Goal: Information Seeking & Learning: Find specific fact

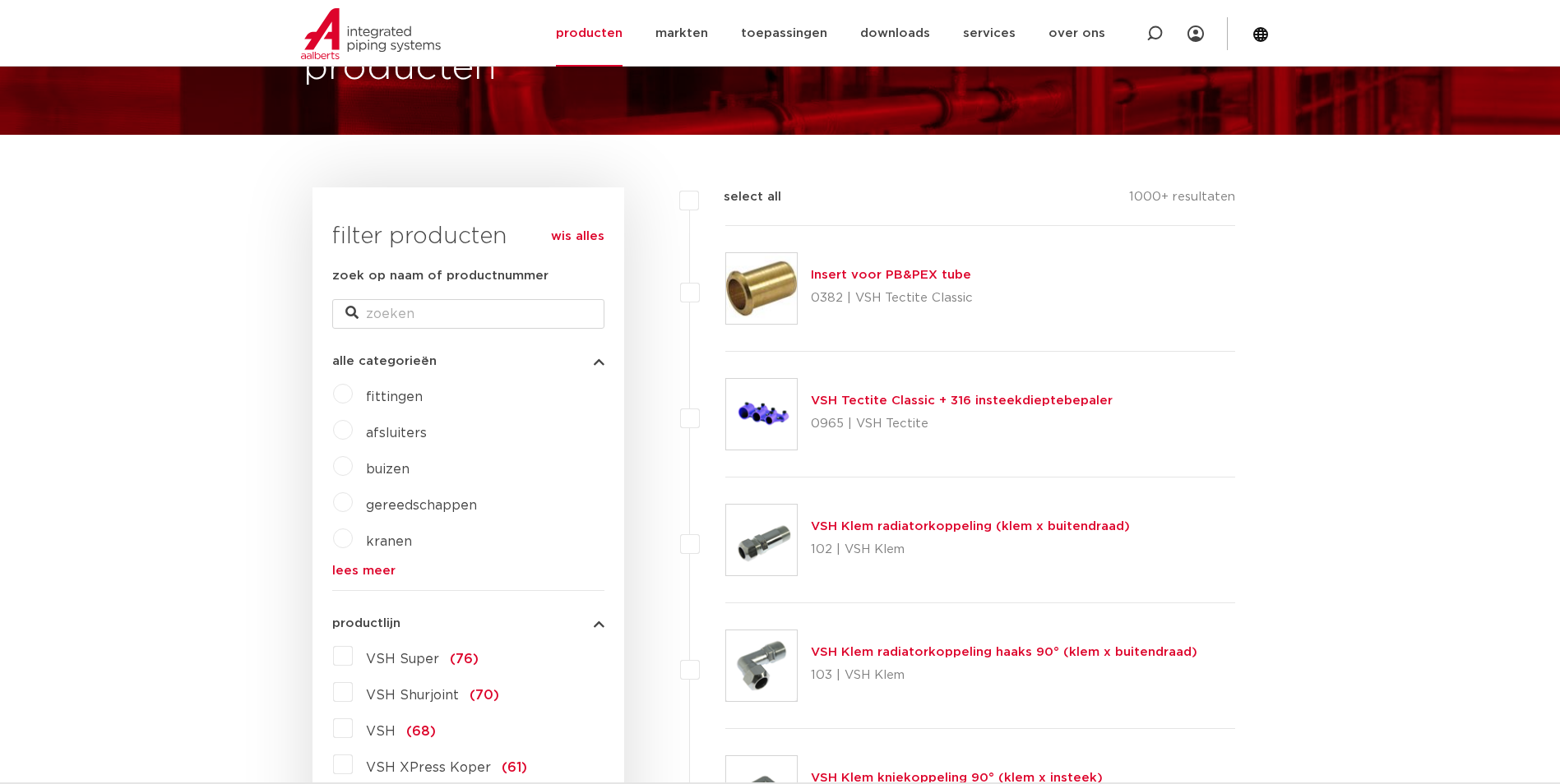
scroll to position [329, 0]
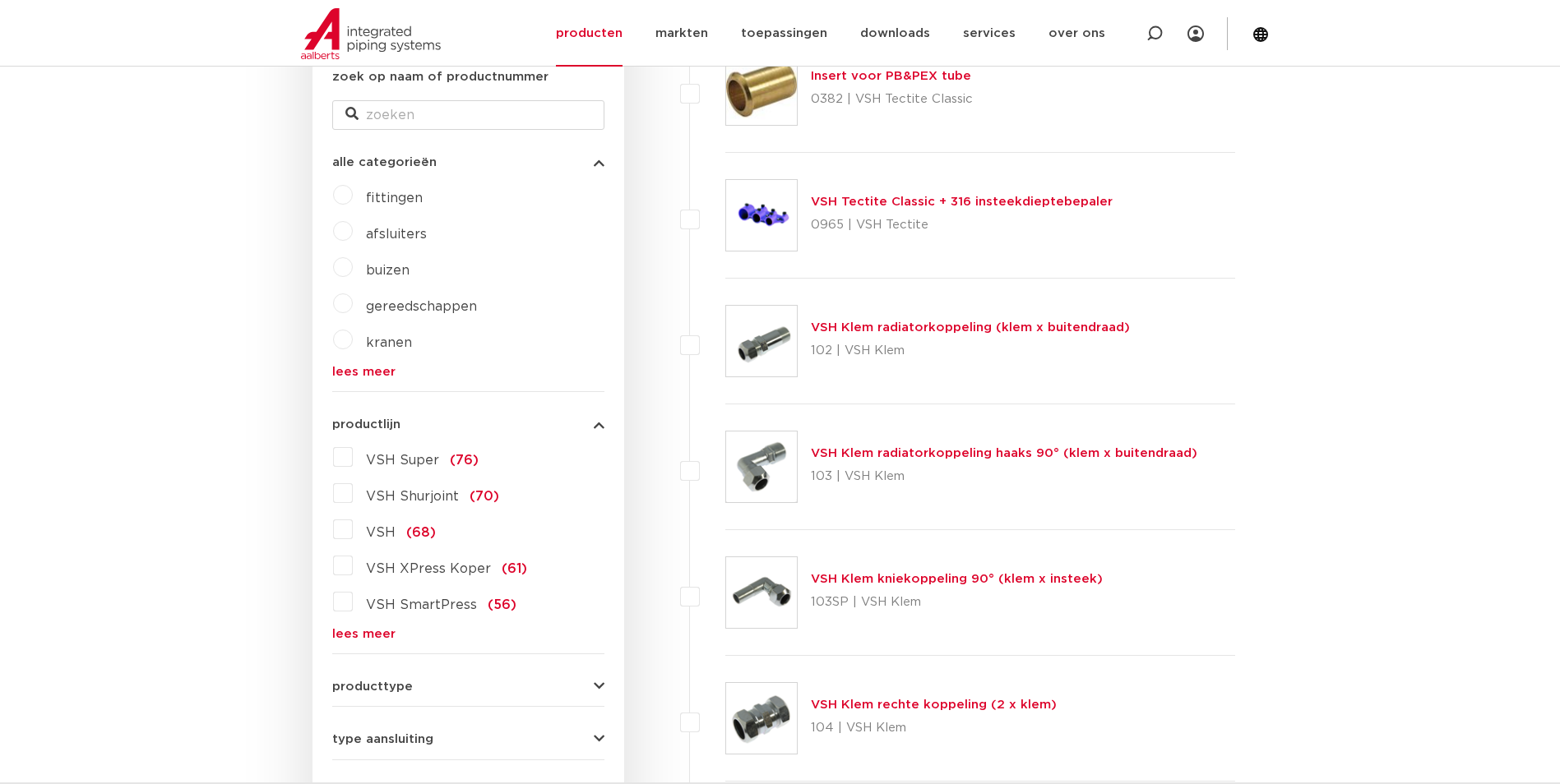
click at [383, 625] on div "VSH Super (76) VSH Shurjoint (70) VSH (68) VSH XPress Koper (61) VSH SmartPress…" at bounding box center [468, 542] width 272 height 197
click at [369, 633] on link "lees meer" at bounding box center [468, 634] width 272 height 13
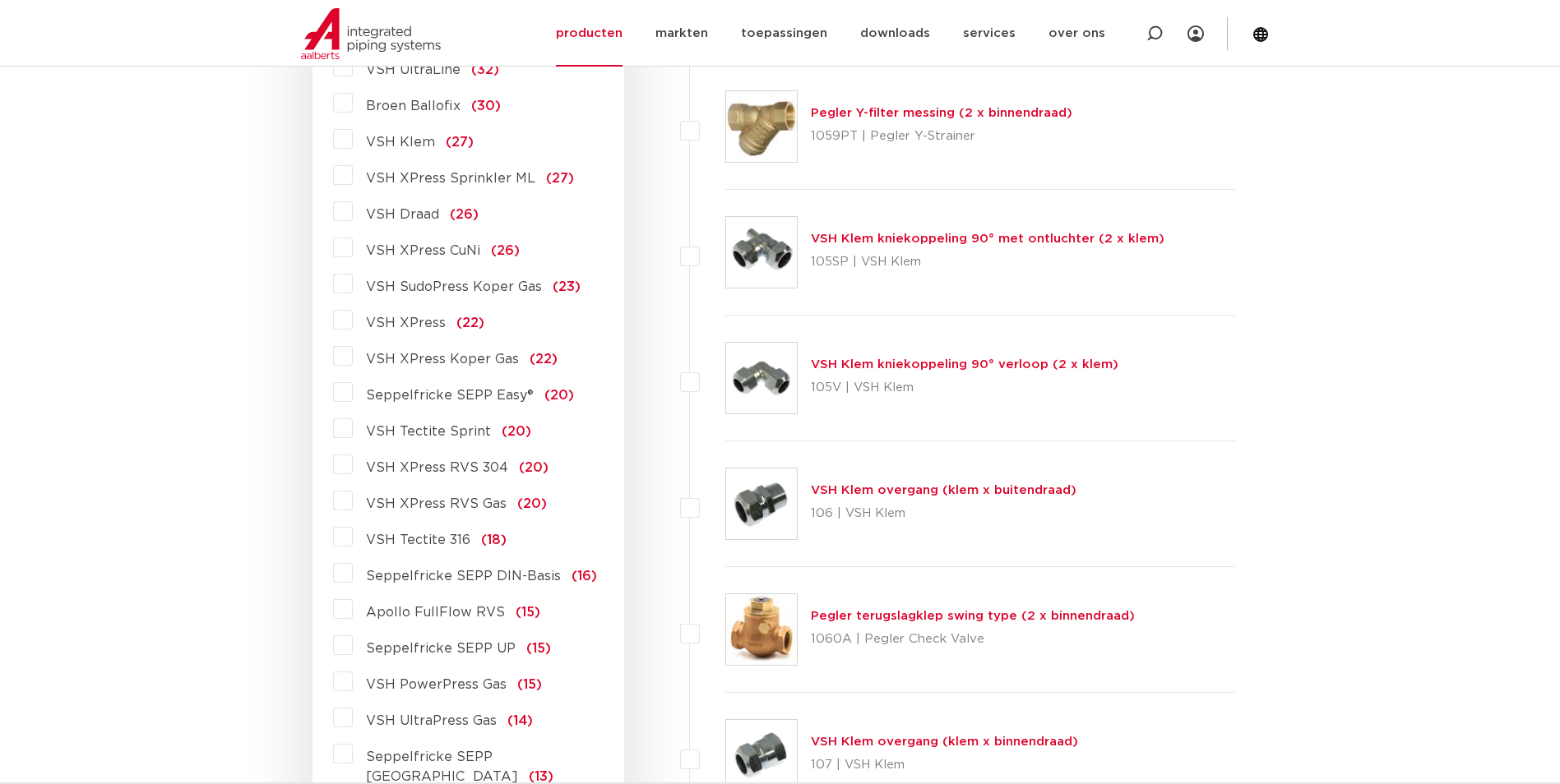
scroll to position [1398, 0]
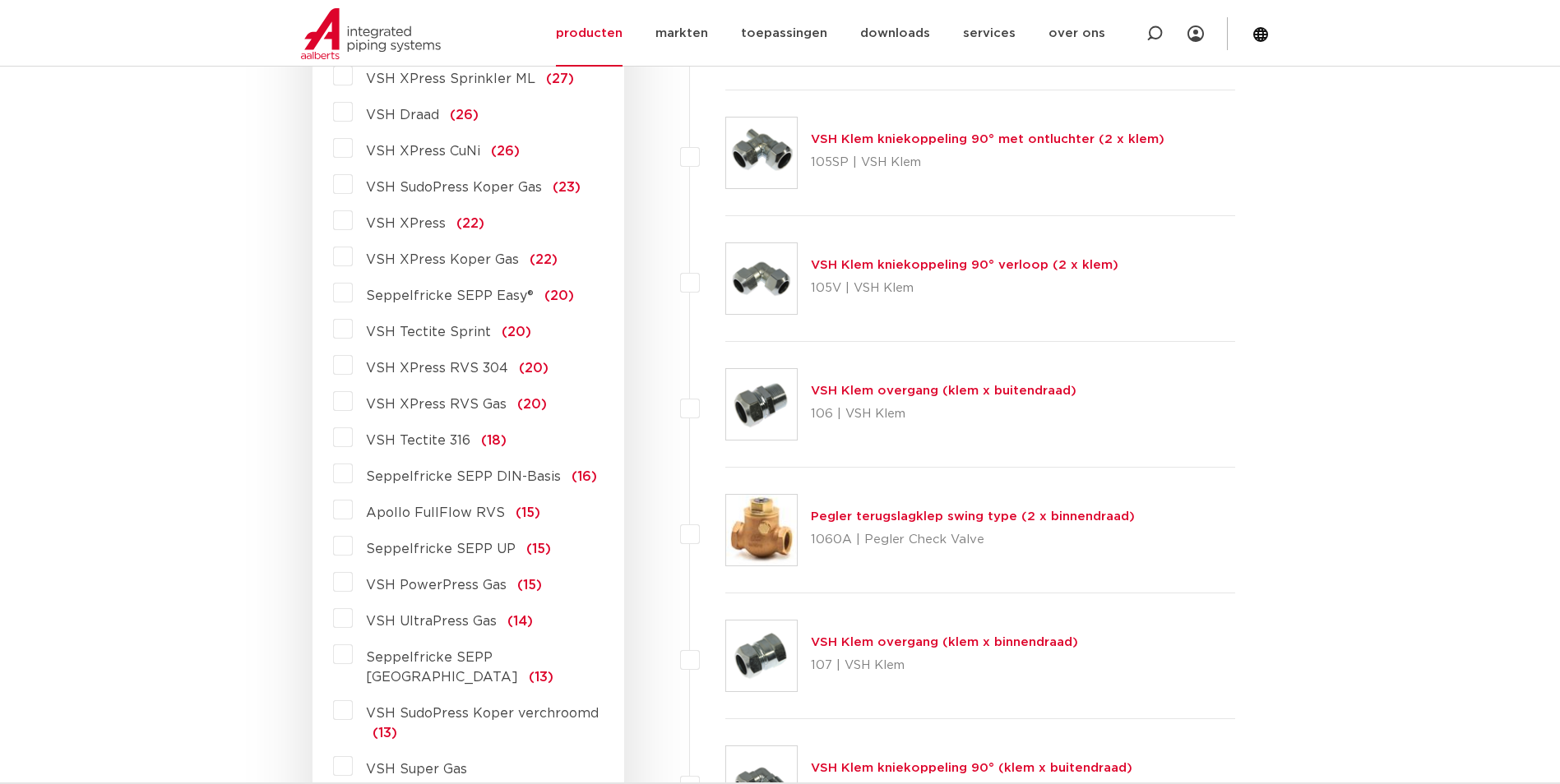
click at [441, 434] on span "VSH Tectite 316" at bounding box center [418, 441] width 105 height 13
click at [0, 0] on input "VSH Tectite 316 (18)" at bounding box center [0, 0] width 0 height 0
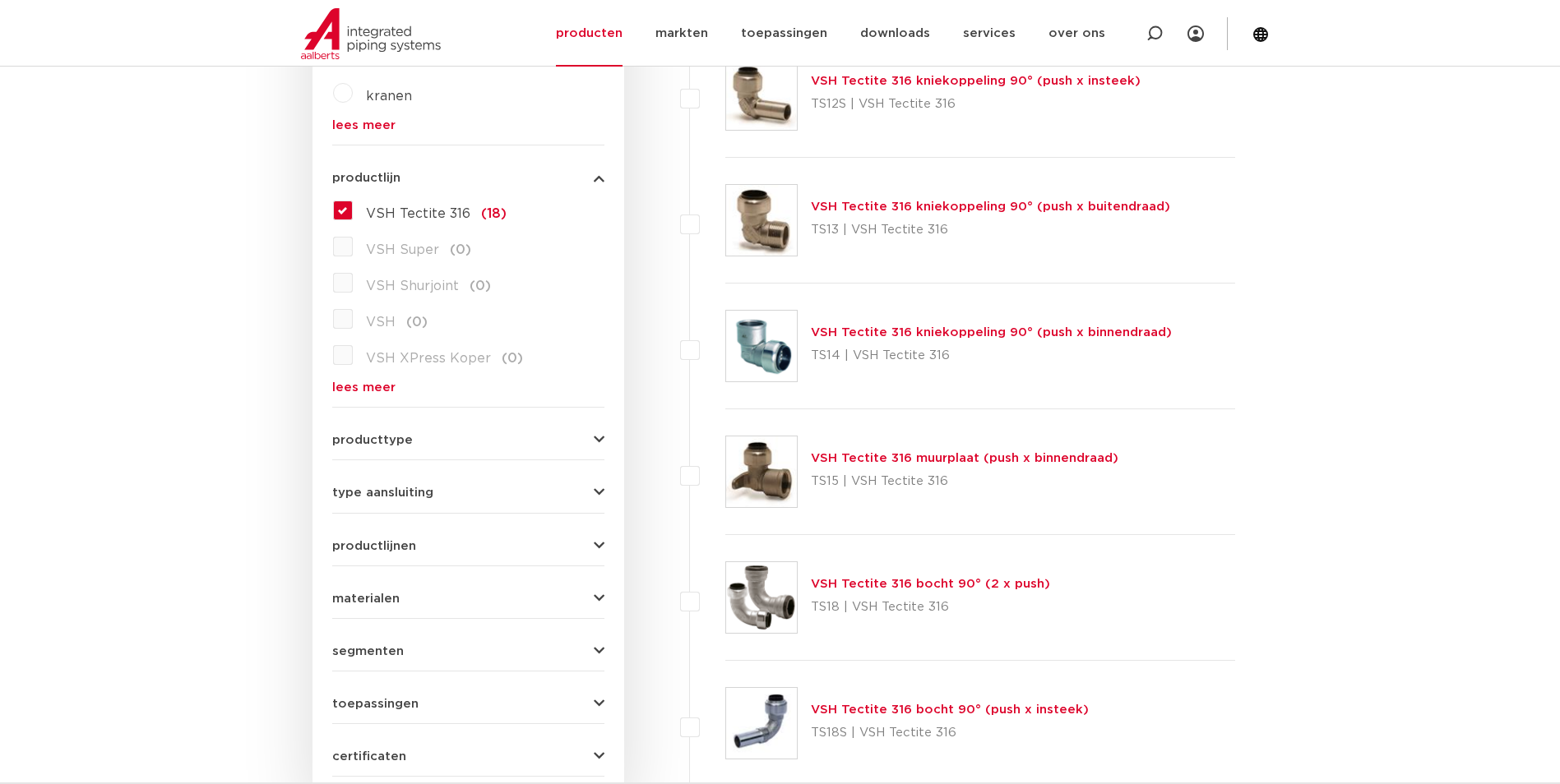
scroll to position [246, 0]
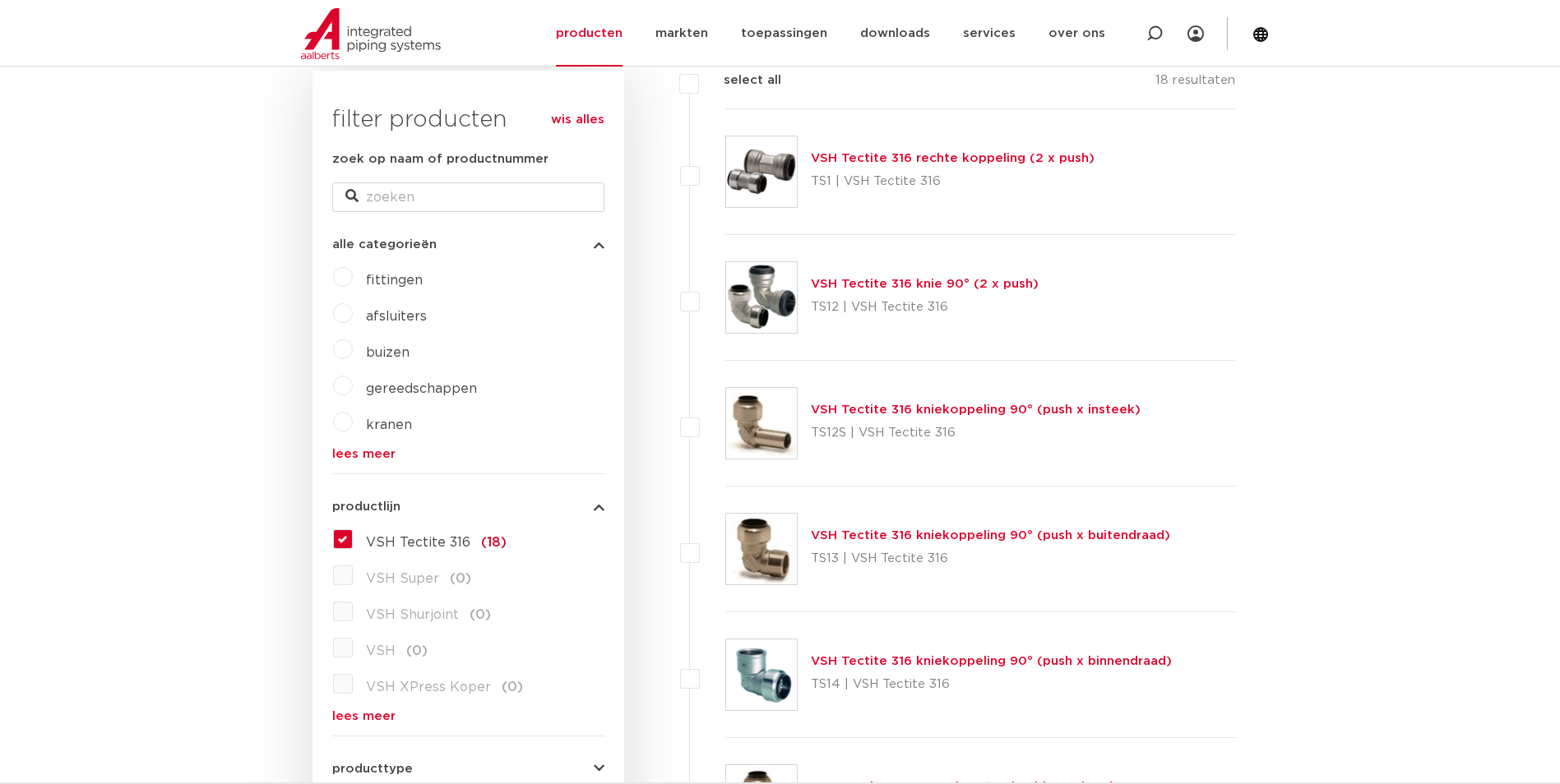
click at [930, 153] on link "VSH Tectite 316 rechte koppeling (2 x push)" at bounding box center [953, 158] width 284 height 13
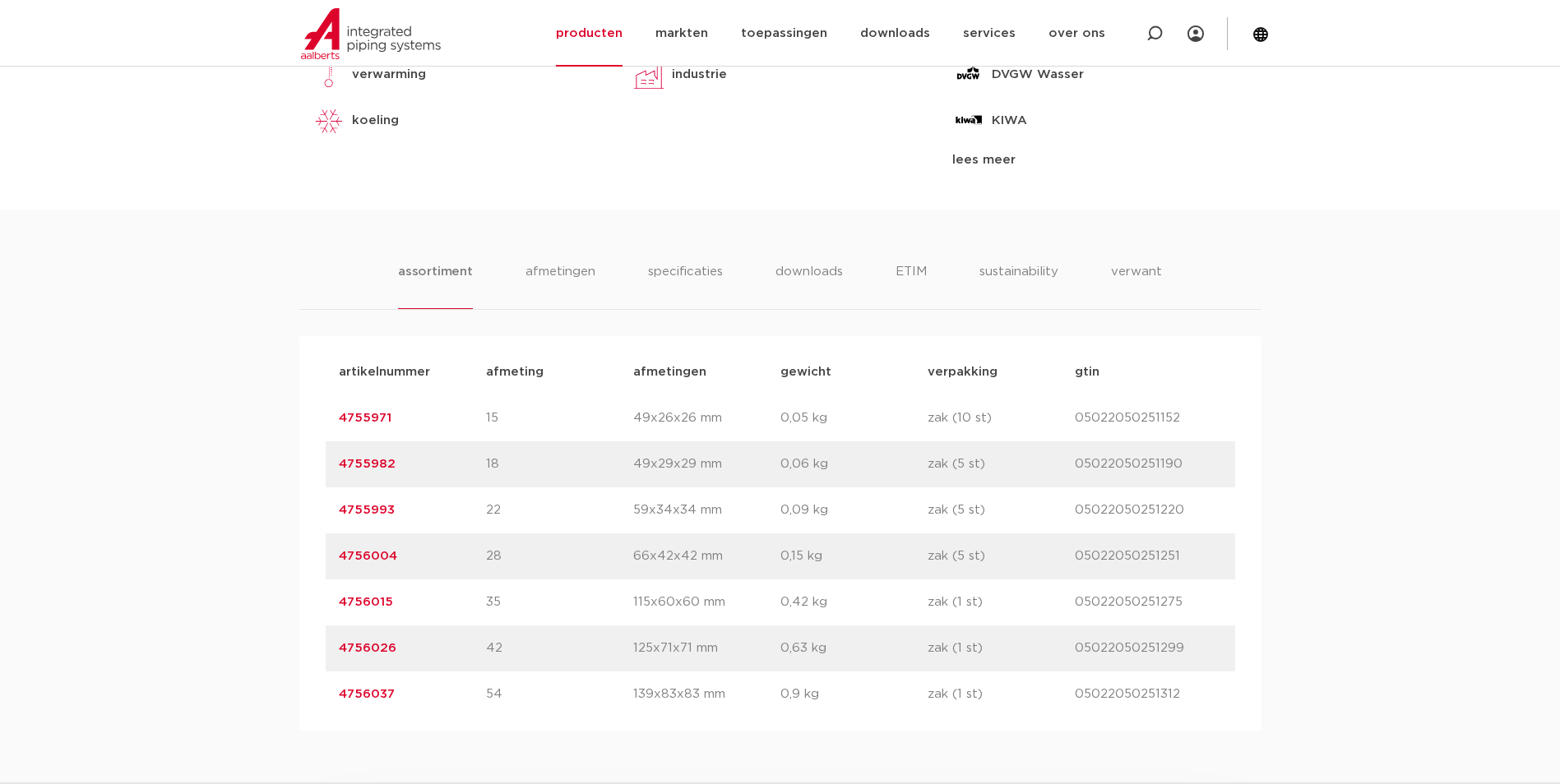
scroll to position [987, 0]
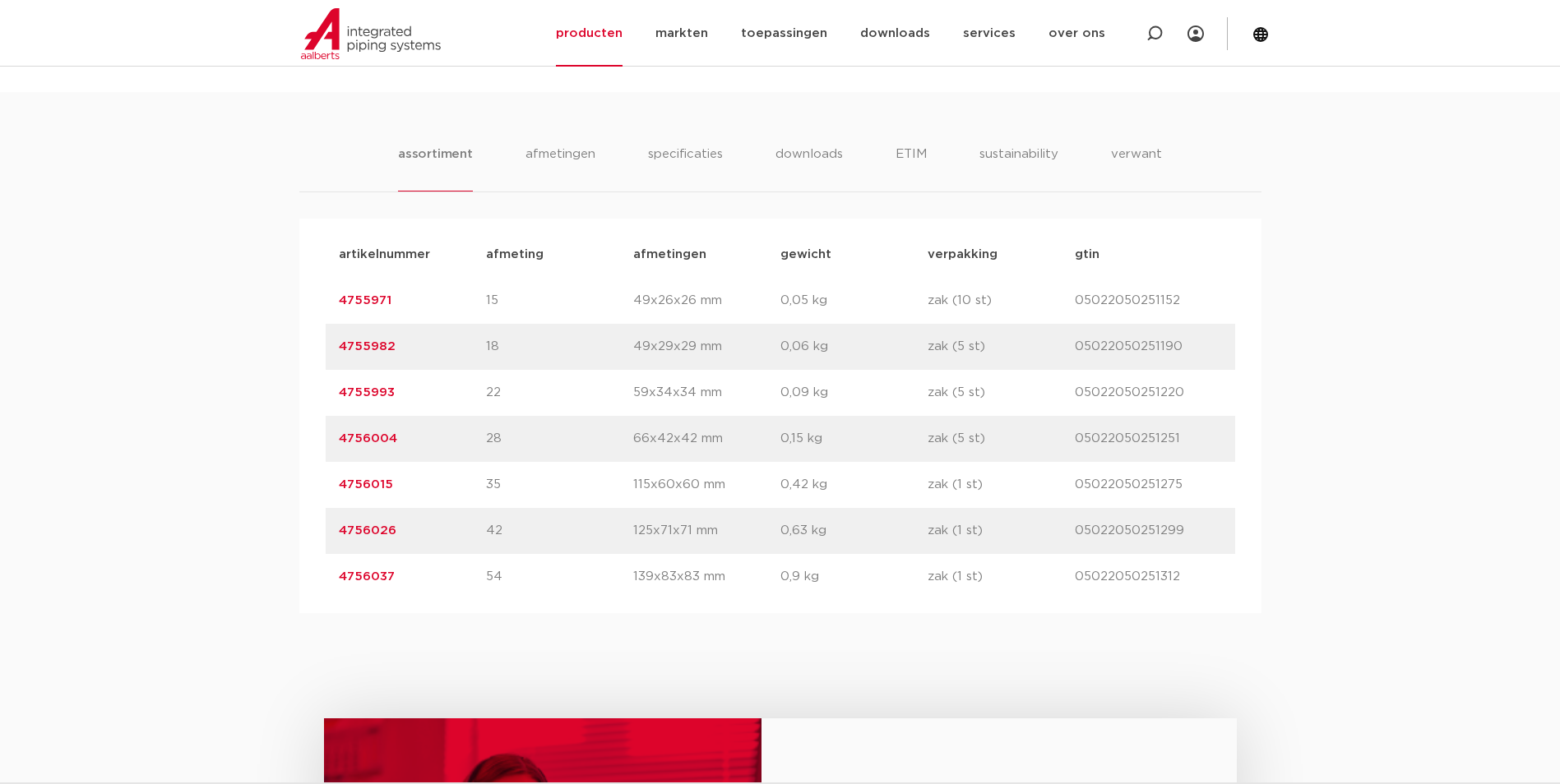
click at [379, 343] on link "4755982" at bounding box center [367, 346] width 57 height 13
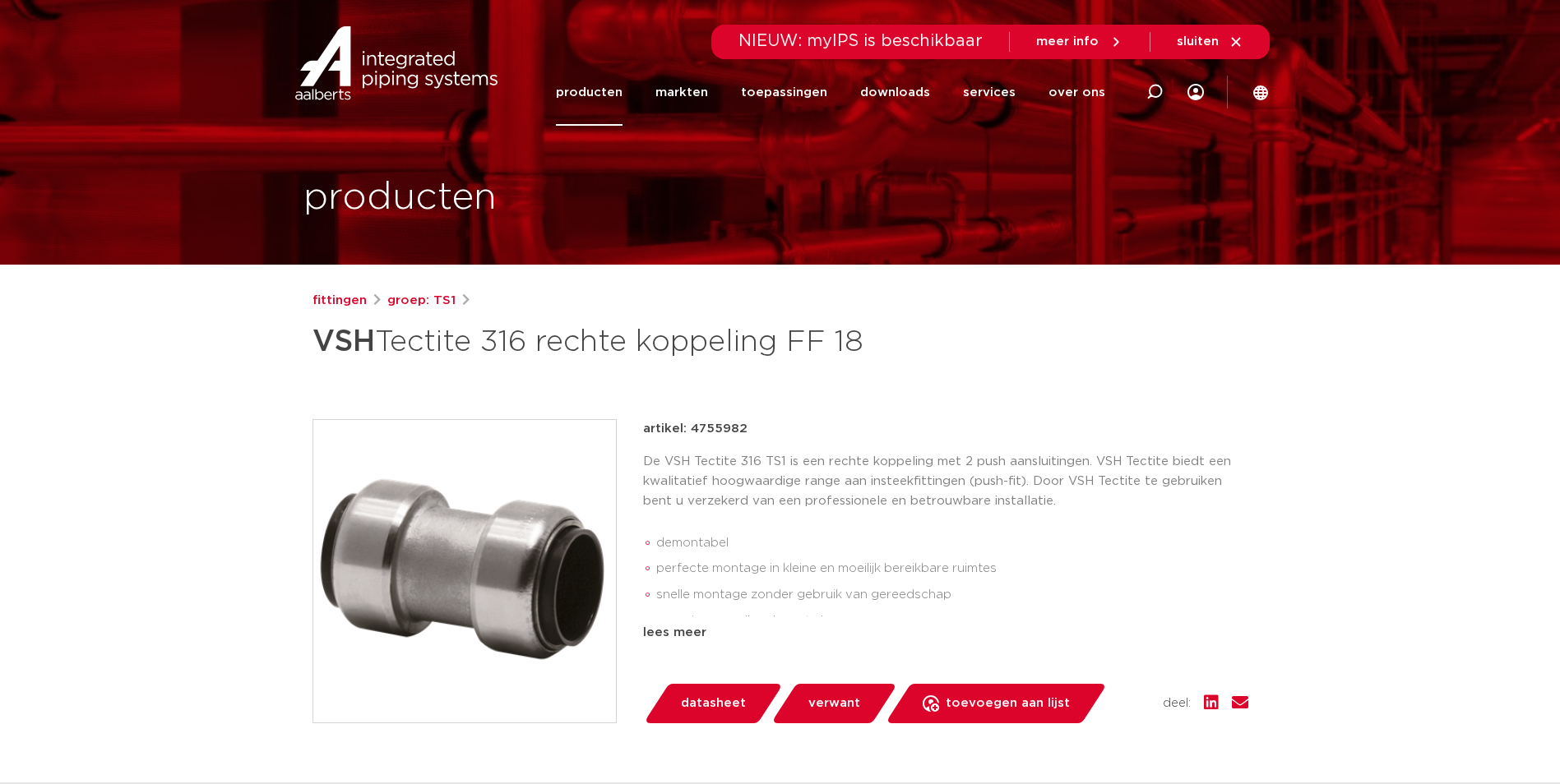
click at [584, 99] on link "producten" at bounding box center [590, 93] width 67 height 67
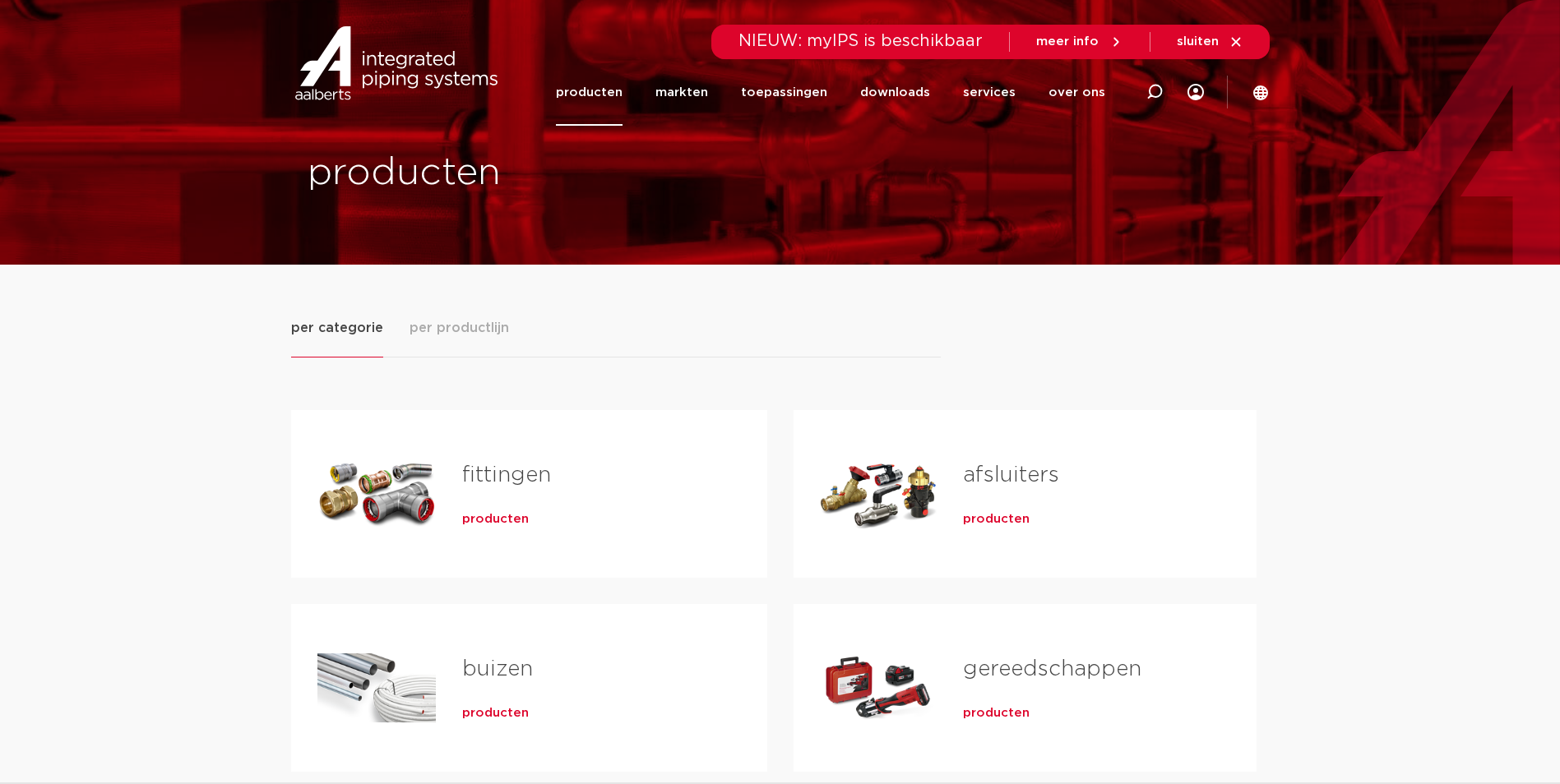
click at [510, 530] on div "fittingen producten" at bounding box center [588, 493] width 305 height 115
click at [510, 529] on div "fittingen producten" at bounding box center [588, 493] width 305 height 115
drag, startPoint x: 510, startPoint y: 529, endPoint x: 505, endPoint y: 520, distance: 10.3
click at [505, 520] on span "producten" at bounding box center [496, 520] width 67 height 17
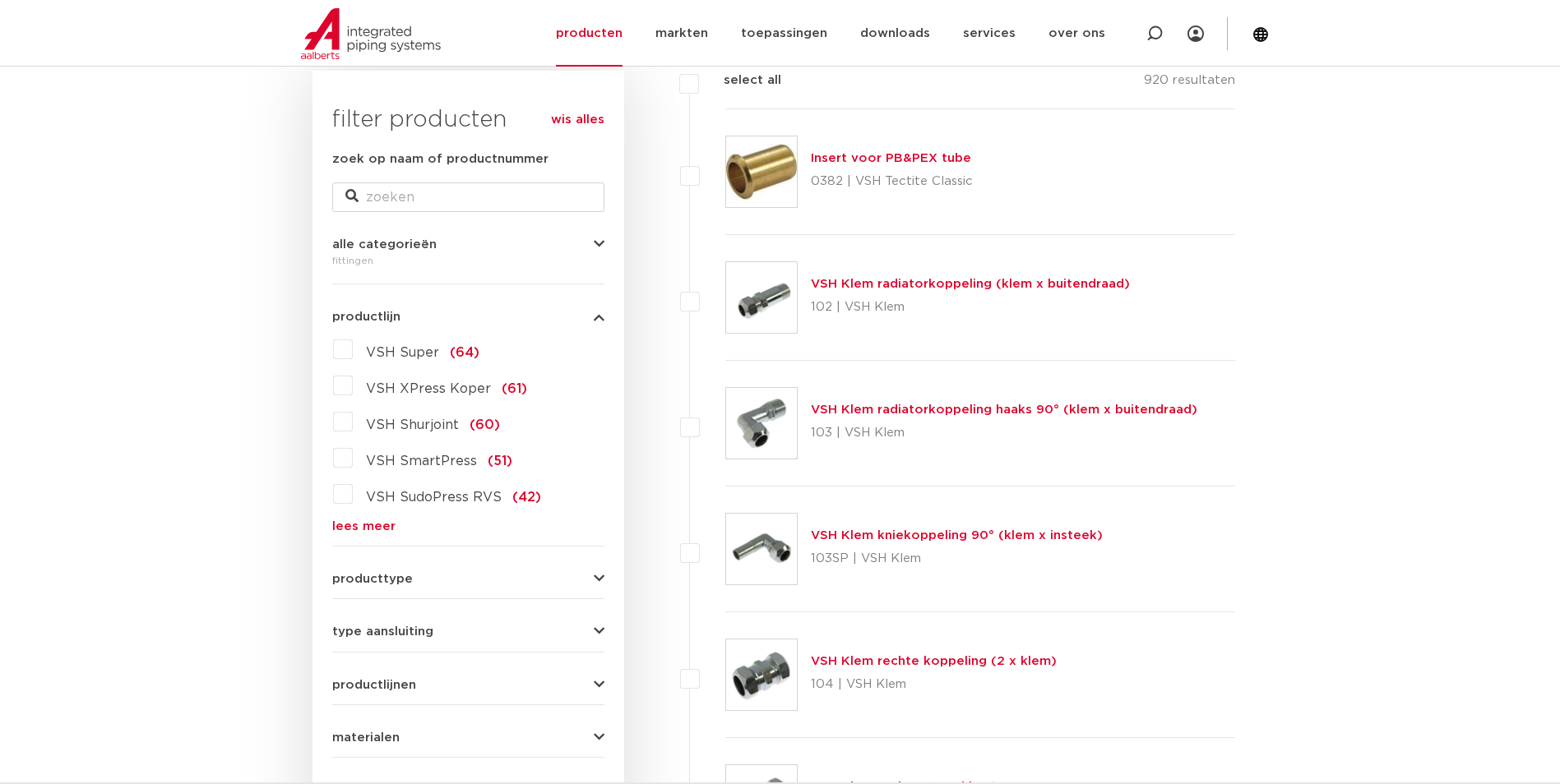
click at [394, 528] on link "lees meer" at bounding box center [468, 526] width 272 height 13
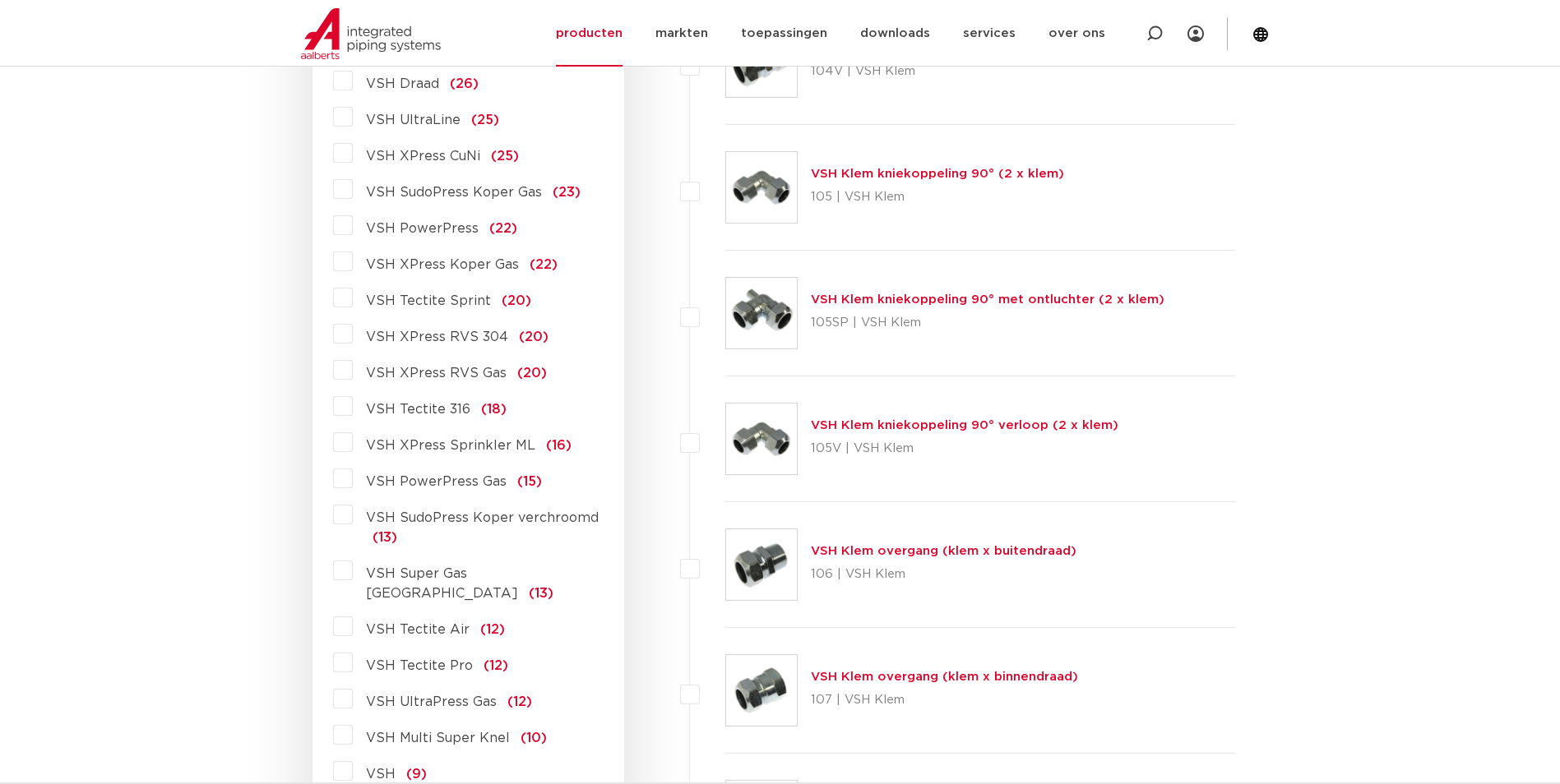
scroll to position [987, 0]
click at [444, 658] on span "VSH Tectite Pro" at bounding box center [420, 665] width 107 height 13
click at [0, 0] on input "VSH Tectite Pro (12)" at bounding box center [0, 0] width 0 height 0
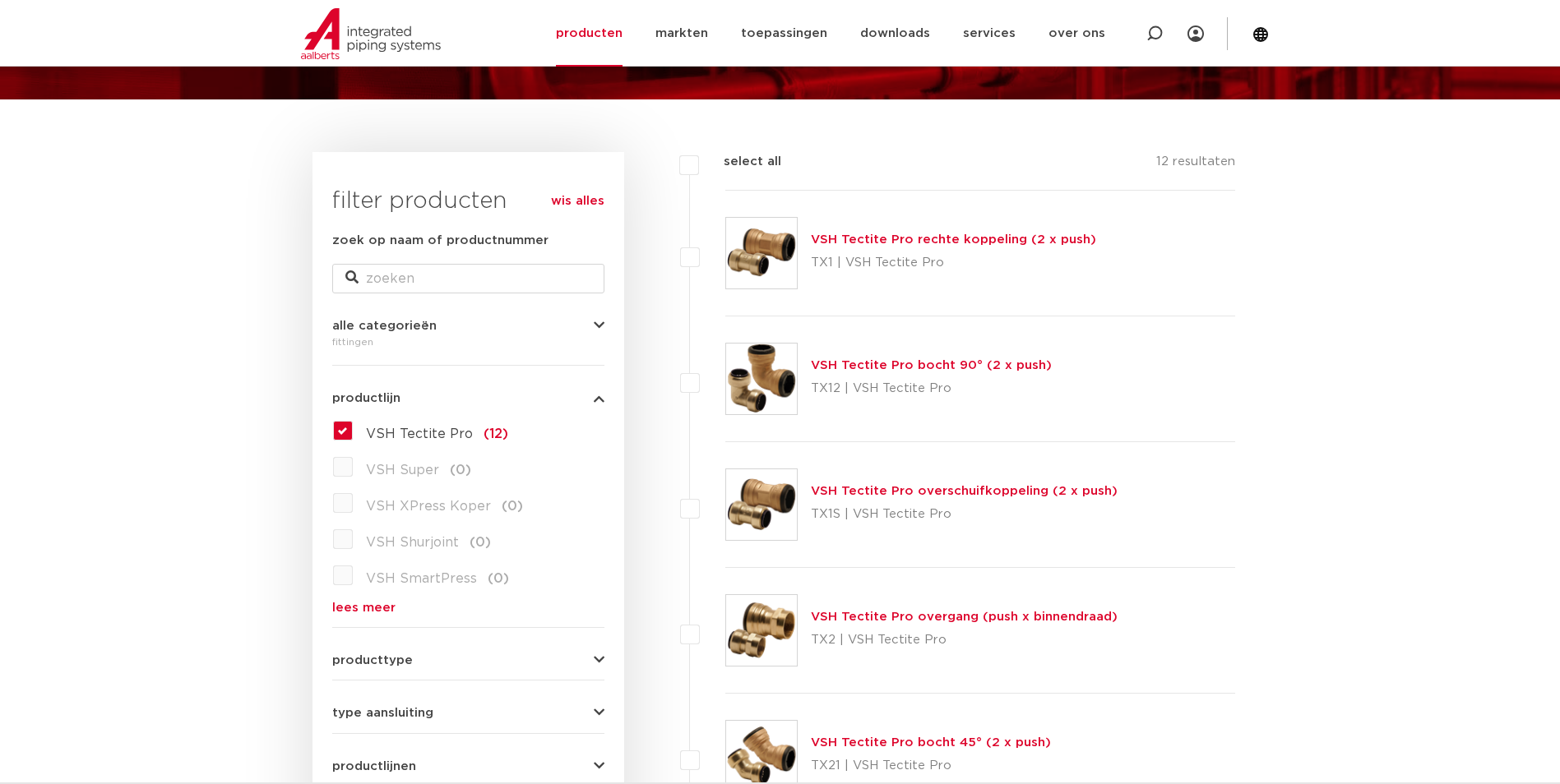
scroll to position [164, 0]
click at [909, 242] on link "VSH Tectite Pro rechte koppeling (2 x push)" at bounding box center [953, 240] width 286 height 13
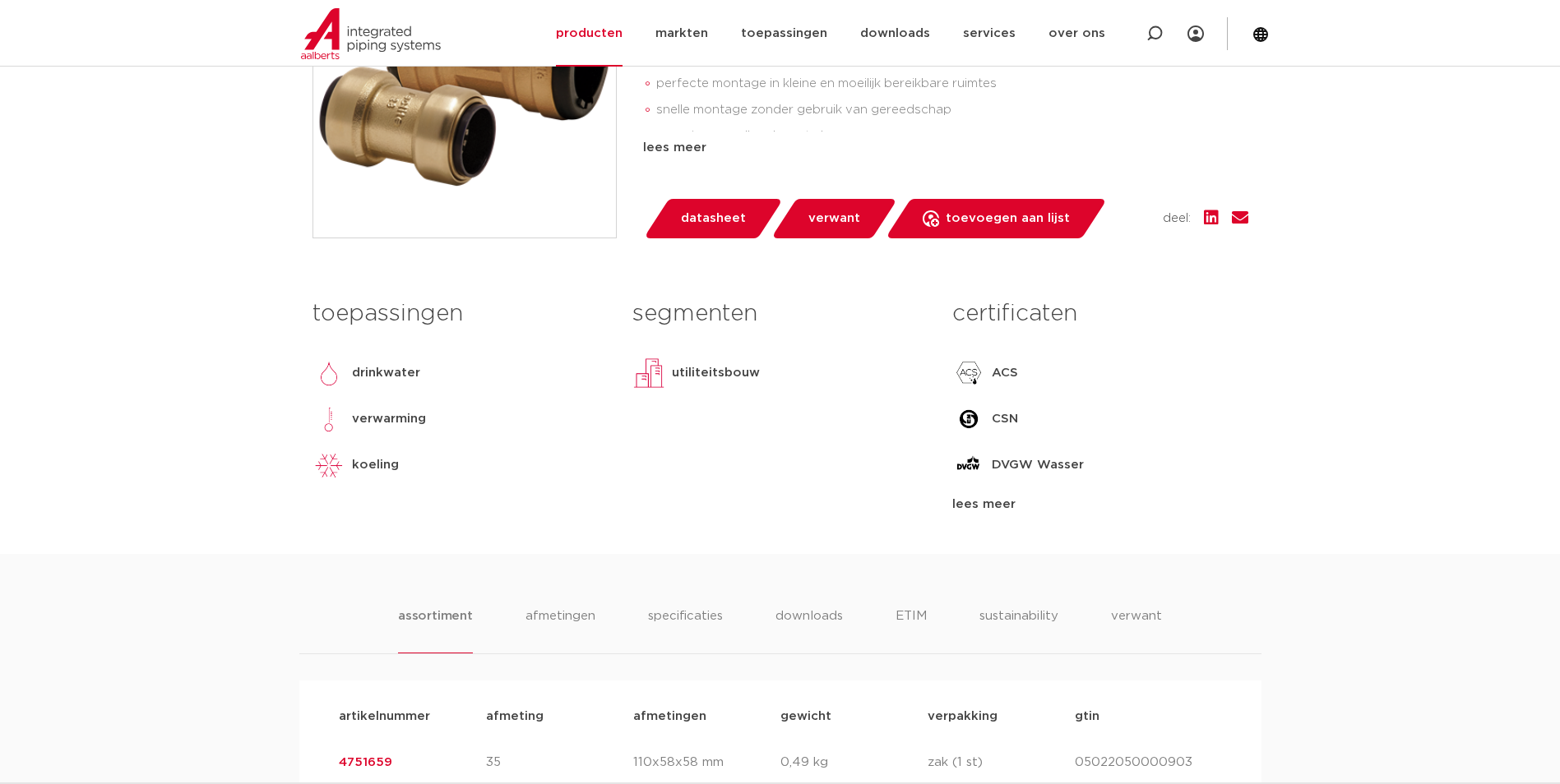
scroll to position [329, 0]
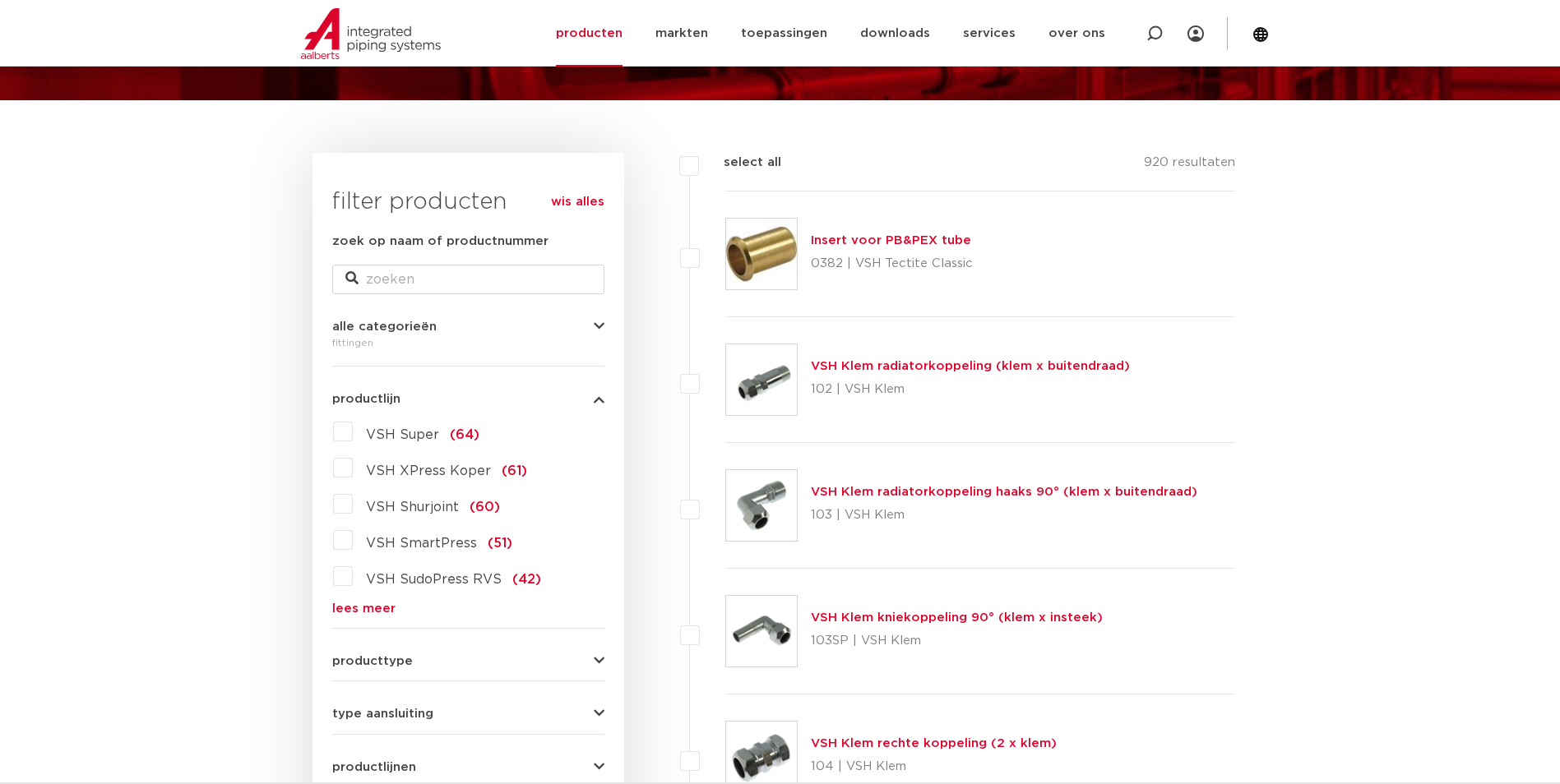
click at [356, 616] on form "zoek op naam of productnummer alle categorieën fittingen fittingen afsluiters b…" at bounding box center [468, 615] width 272 height 766
click at [366, 608] on link "lees meer" at bounding box center [468, 609] width 272 height 13
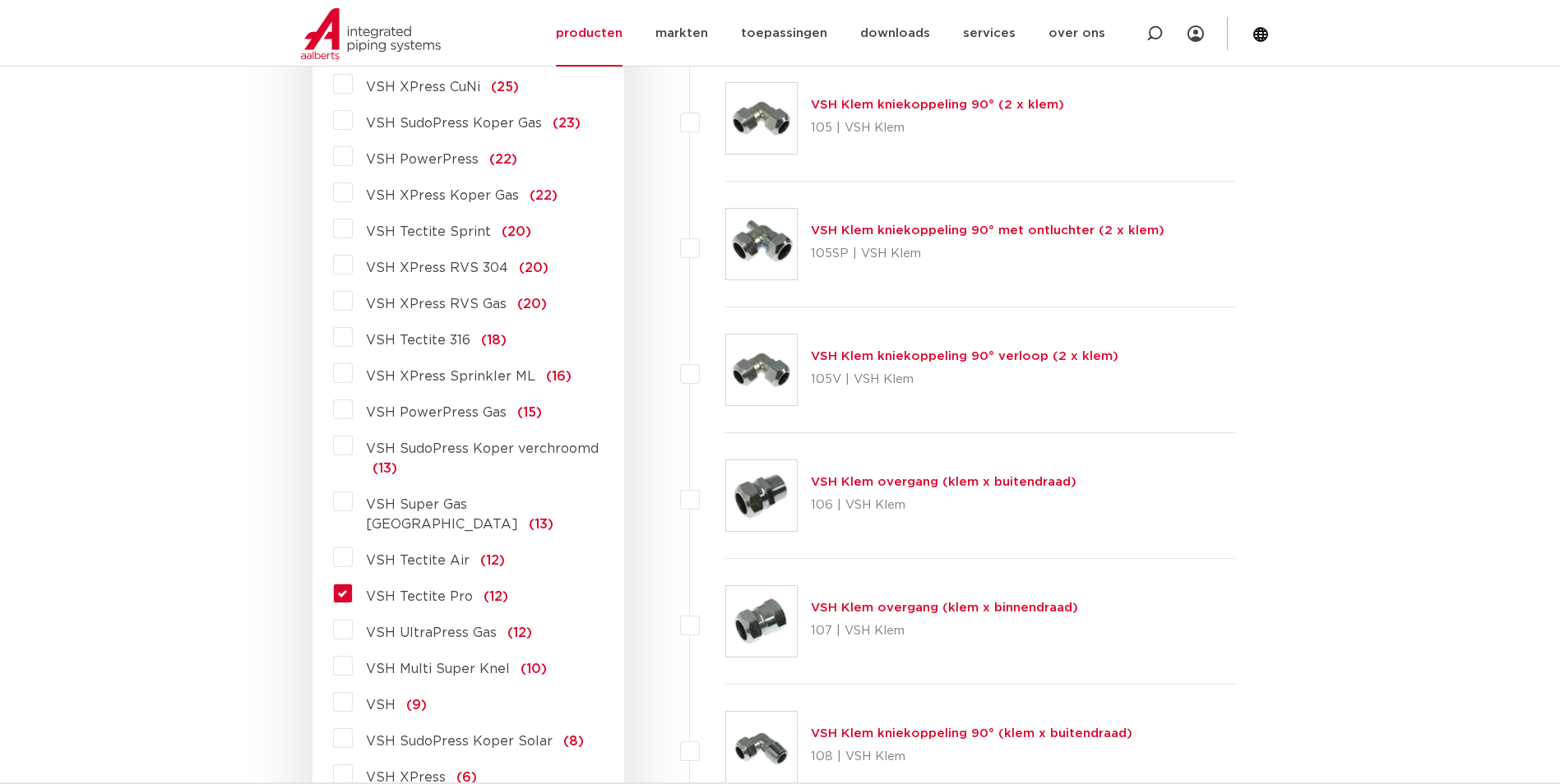
scroll to position [1316, 0]
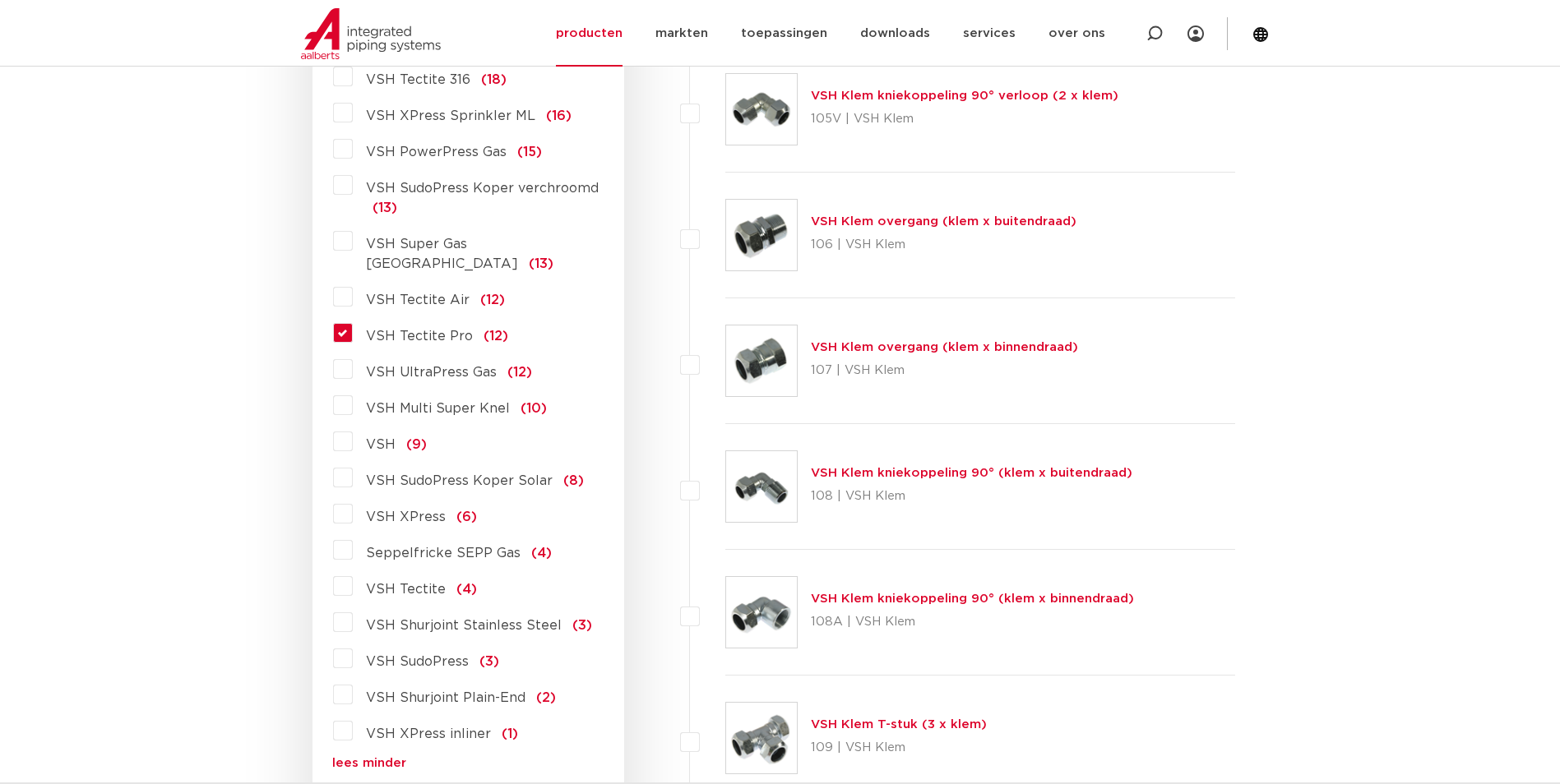
click at [353, 320] on label "VSH Tectite Pro (12)" at bounding box center [431, 333] width 156 height 26
click at [0, 0] on input "VSH Tectite Pro (12)" at bounding box center [0, 0] width 0 height 0
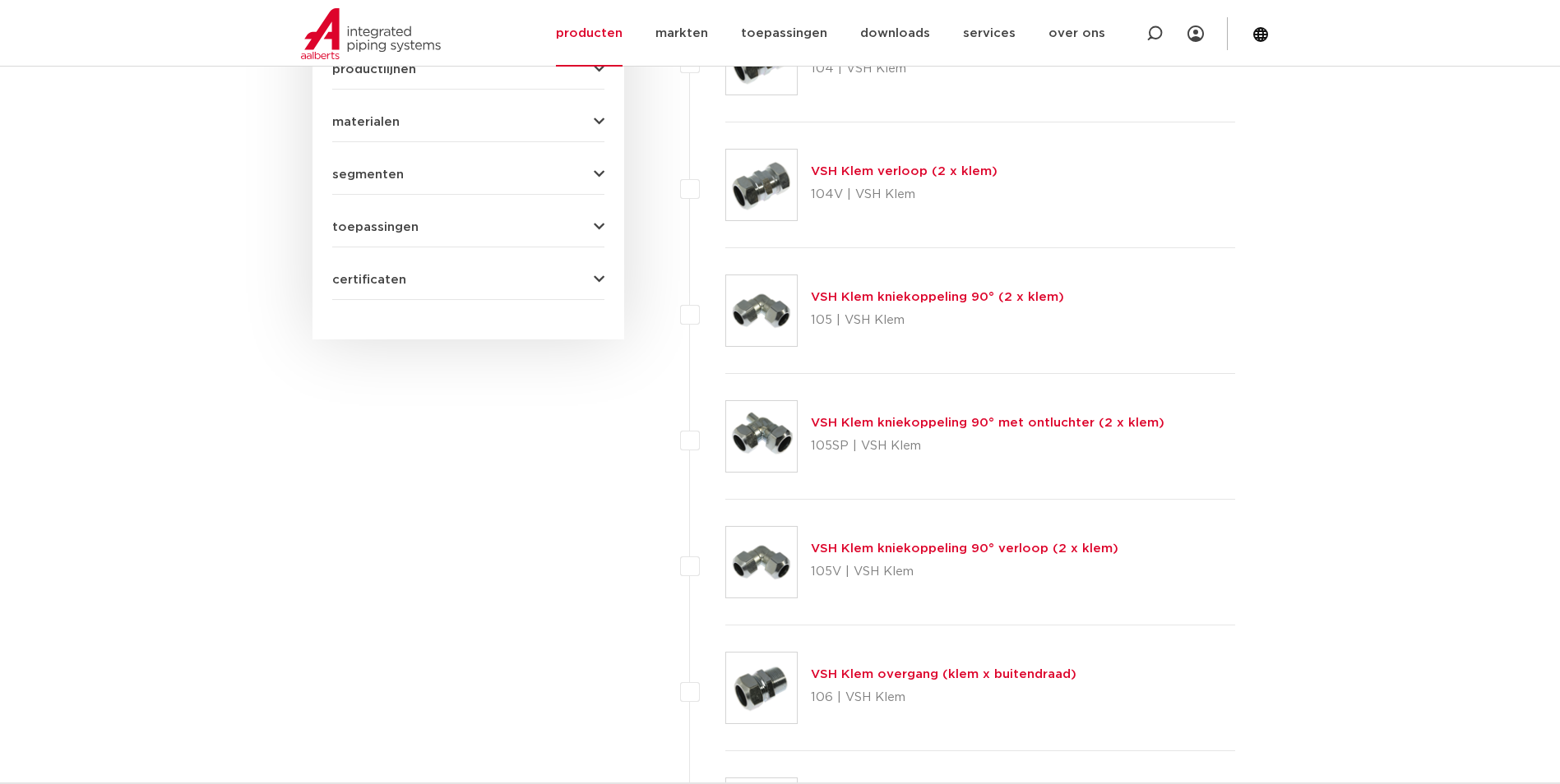
scroll to position [451, 0]
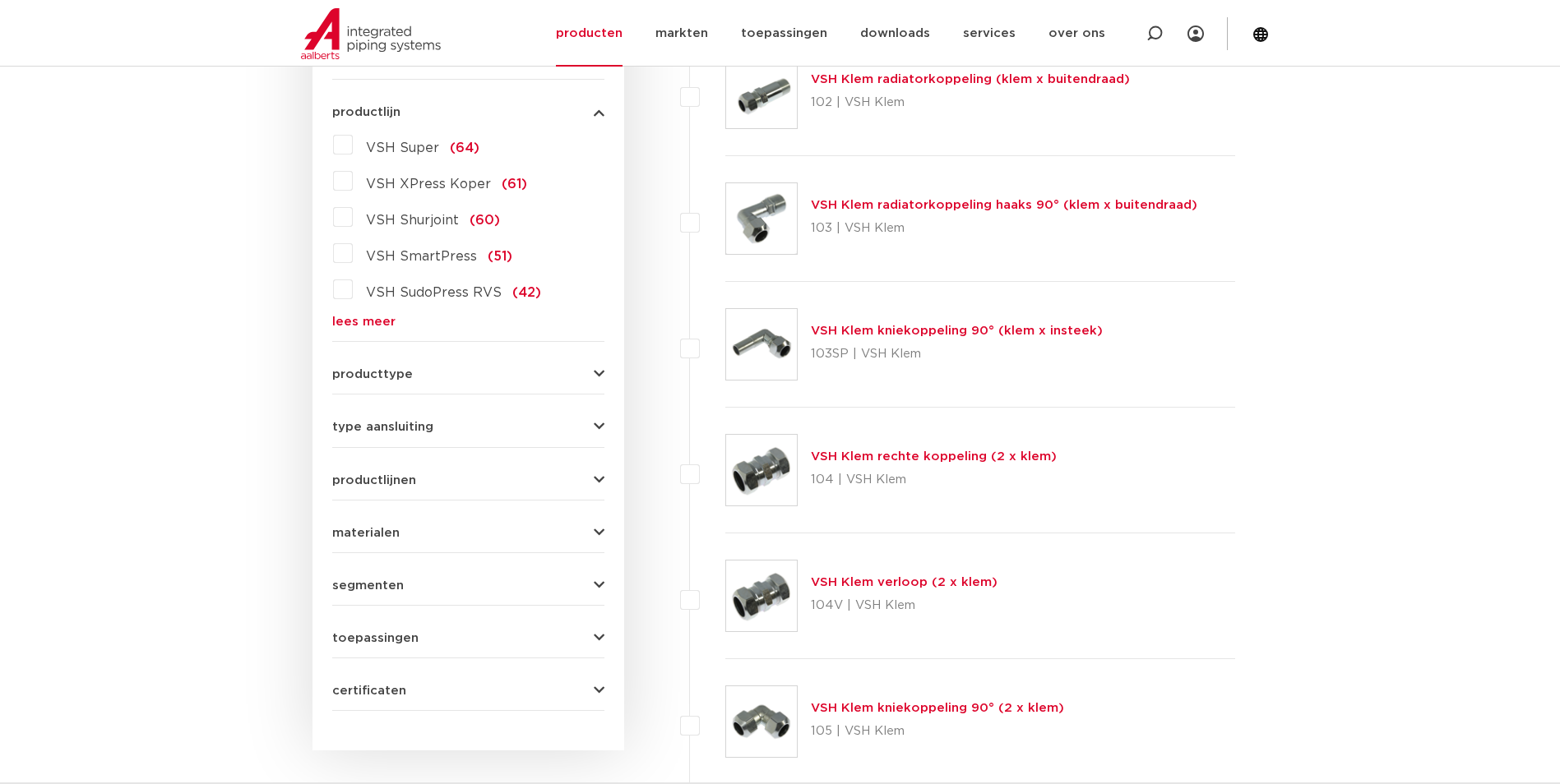
click at [380, 322] on link "lees meer" at bounding box center [468, 322] width 272 height 13
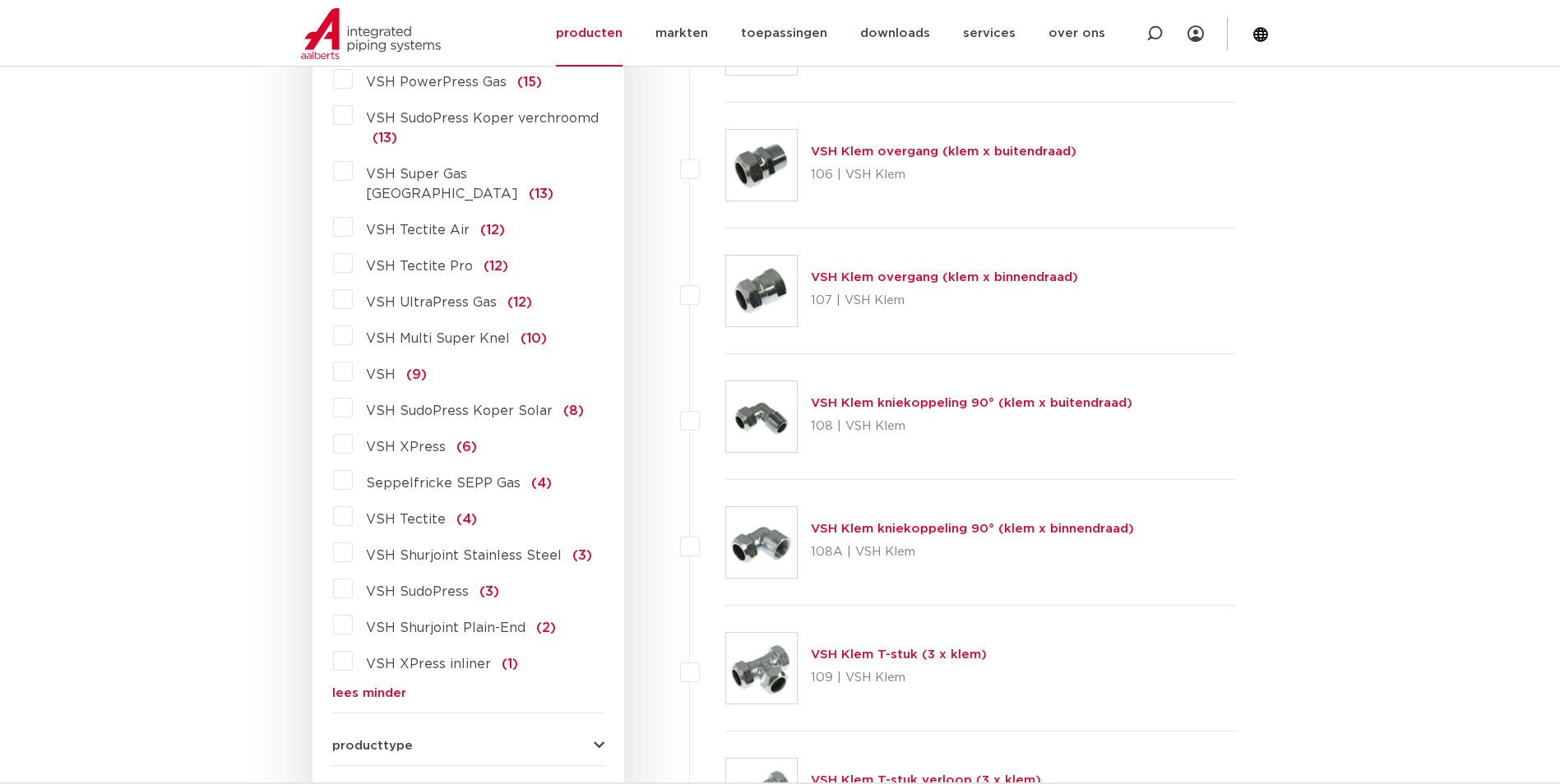
scroll to position [1356, 0]
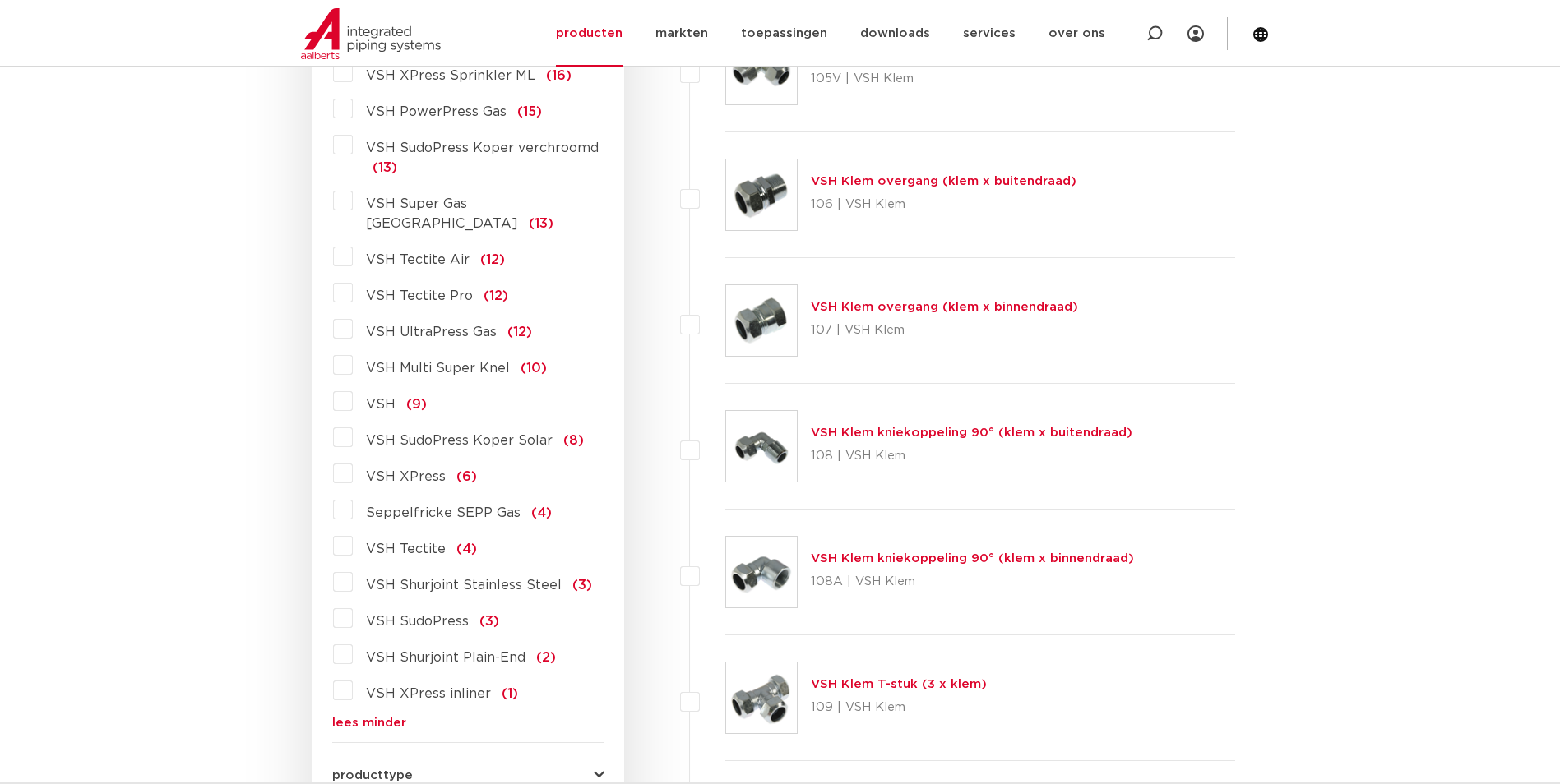
click at [445, 253] on span "VSH Tectite Air" at bounding box center [418, 260] width 104 height 13
click at [0, 0] on input "VSH Tectite Air (12)" at bounding box center [0, 0] width 0 height 0
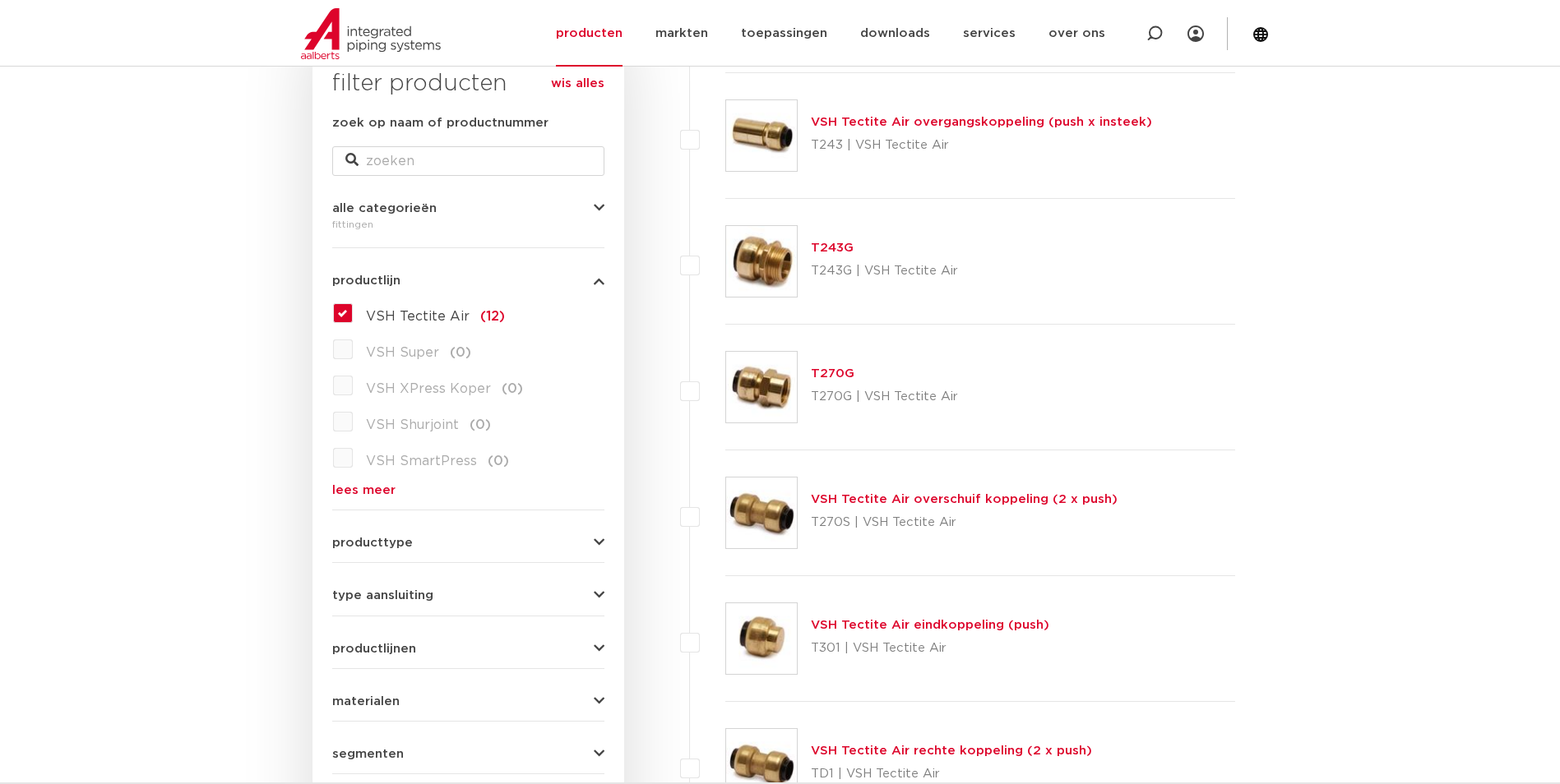
scroll to position [287, 0]
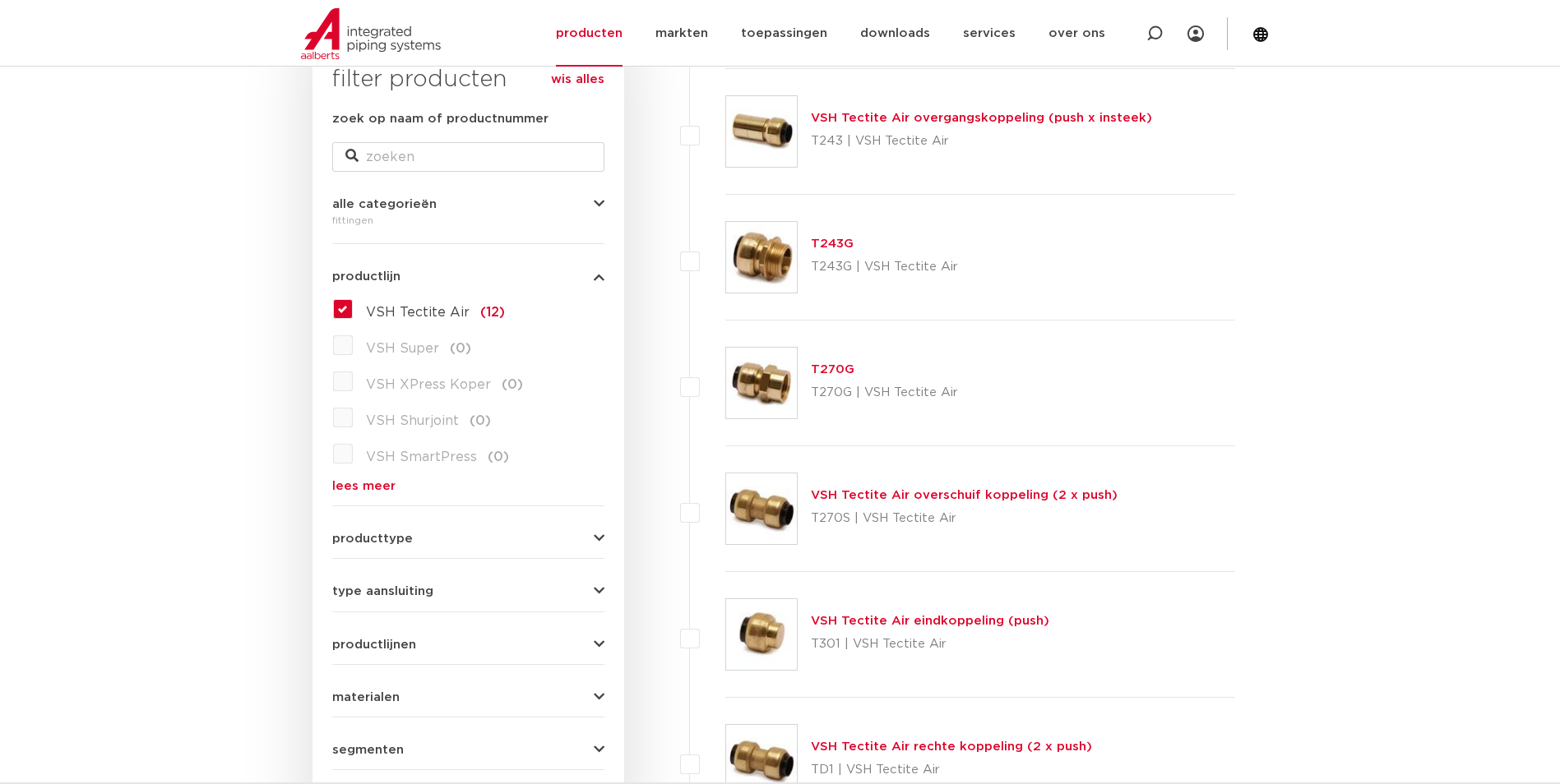
click at [903, 749] on link "VSH Tectite Air rechte koppeling (2 x push)" at bounding box center [952, 746] width 282 height 13
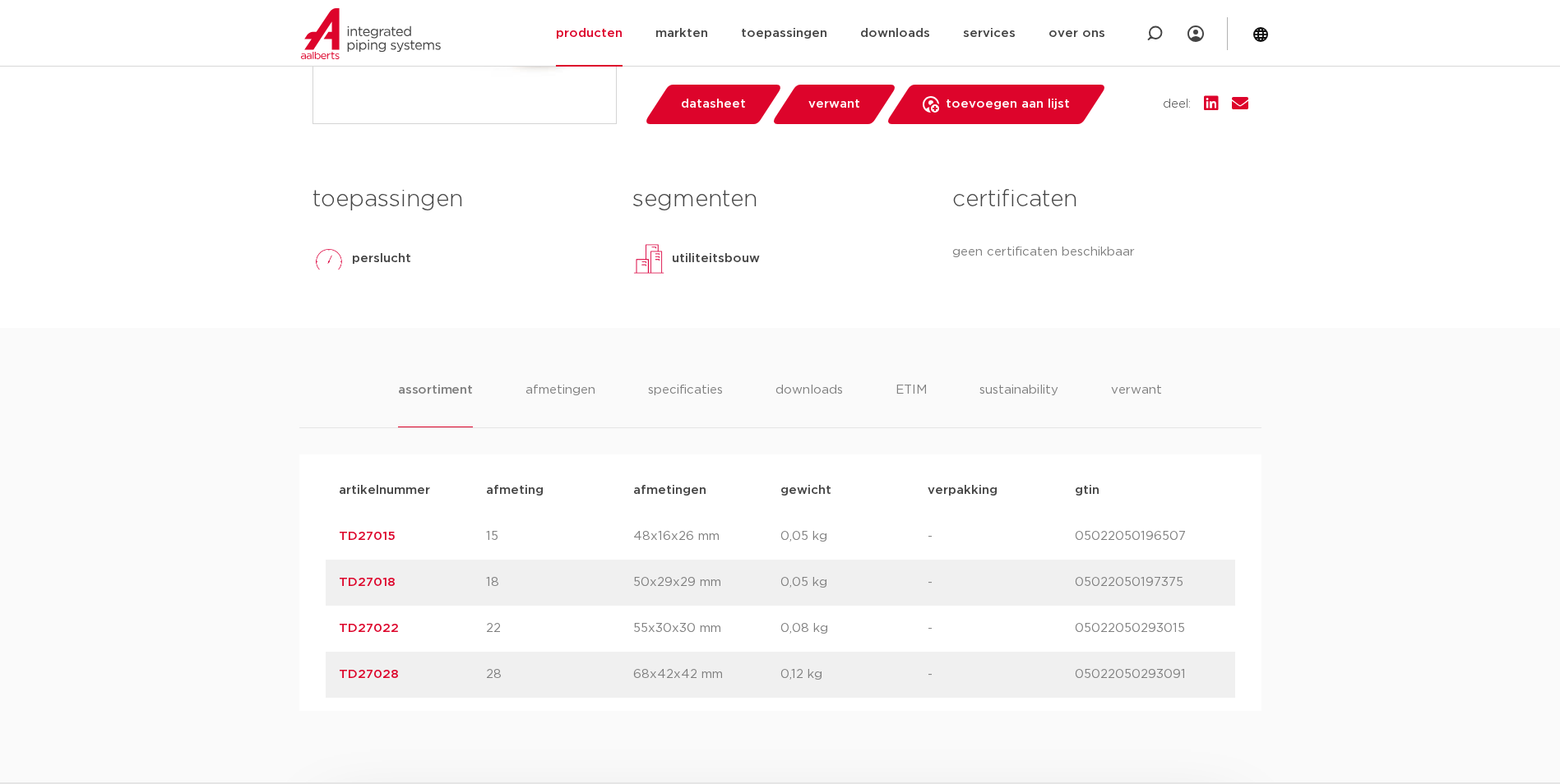
scroll to position [658, 0]
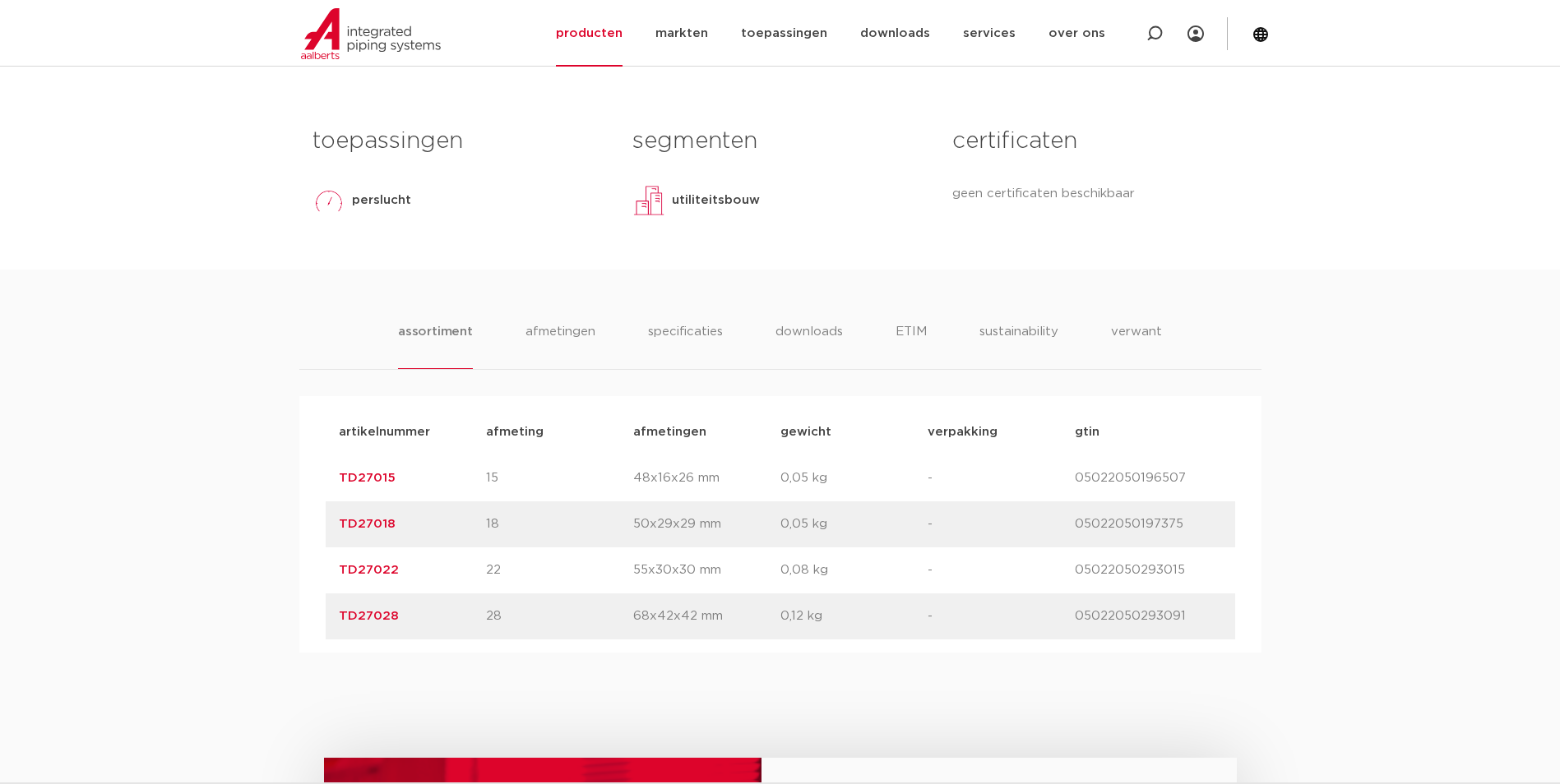
click at [677, 361] on div "assortiment afmetingen specificaties downloads ETIM sustainability verwant asso…" at bounding box center [780, 461] width 1560 height 383
click at [677, 367] on li "specificaties" at bounding box center [685, 346] width 79 height 47
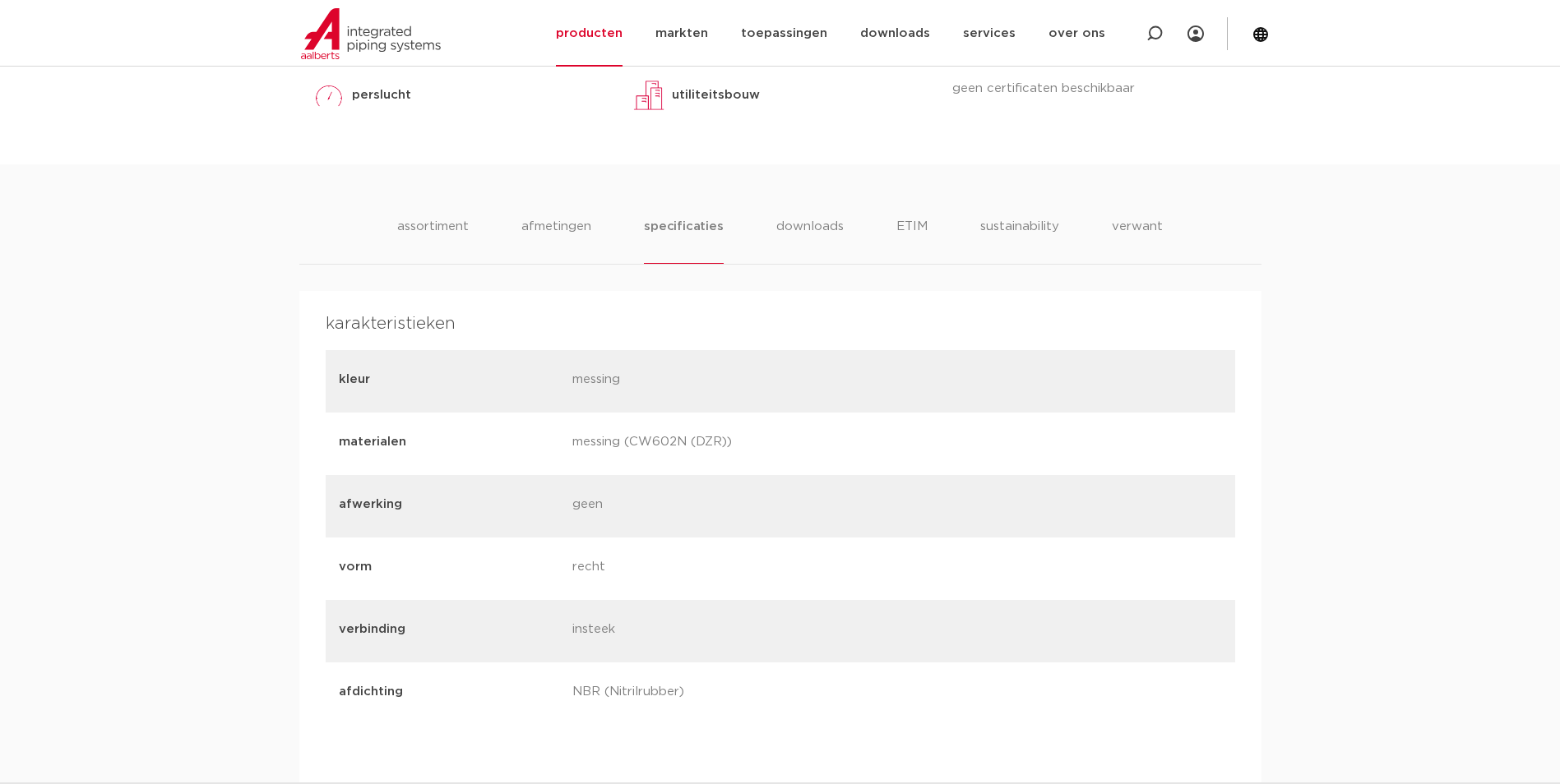
scroll to position [740, 0]
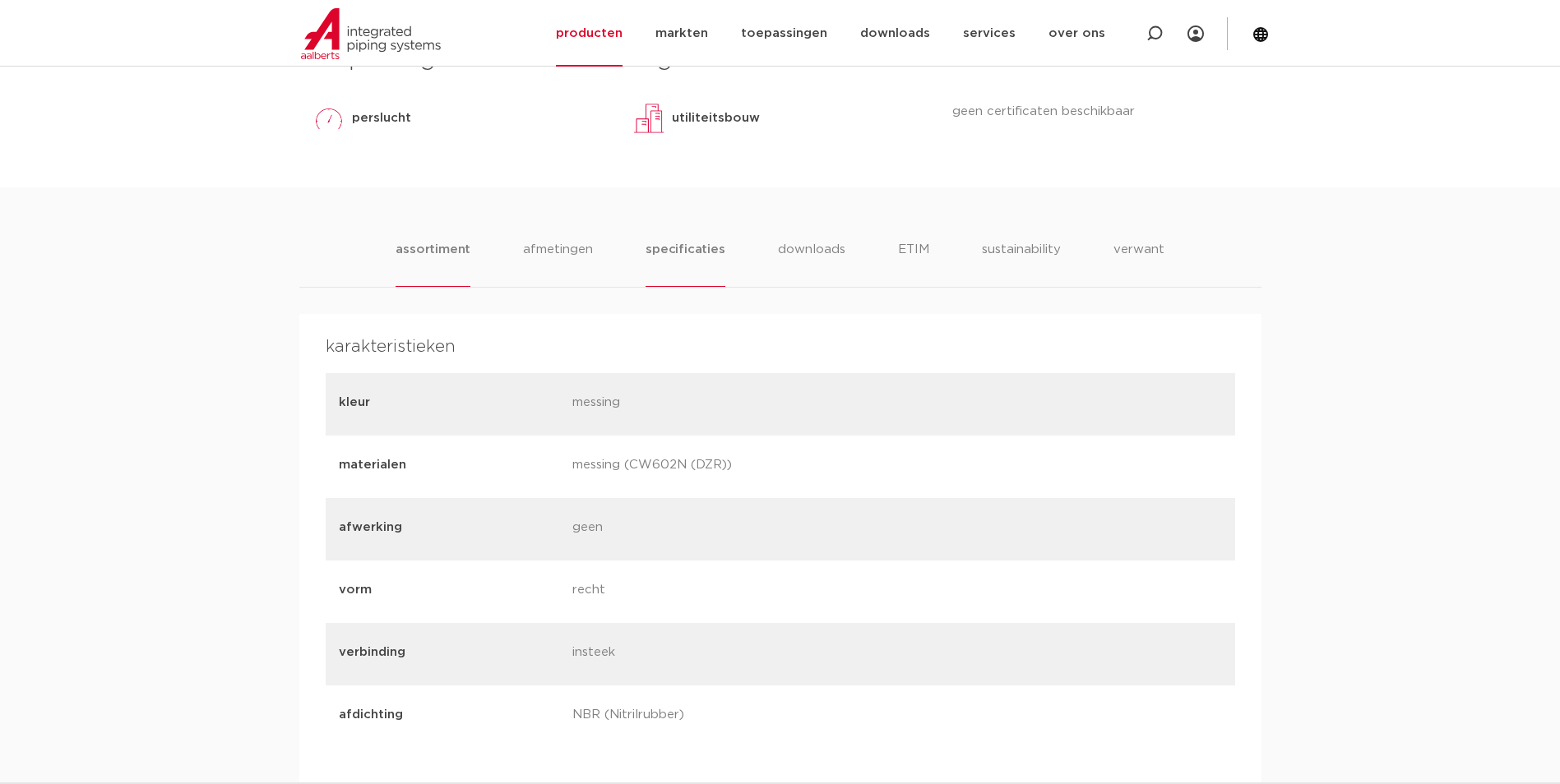
click at [428, 287] on li "assortiment" at bounding box center [432, 264] width 75 height 47
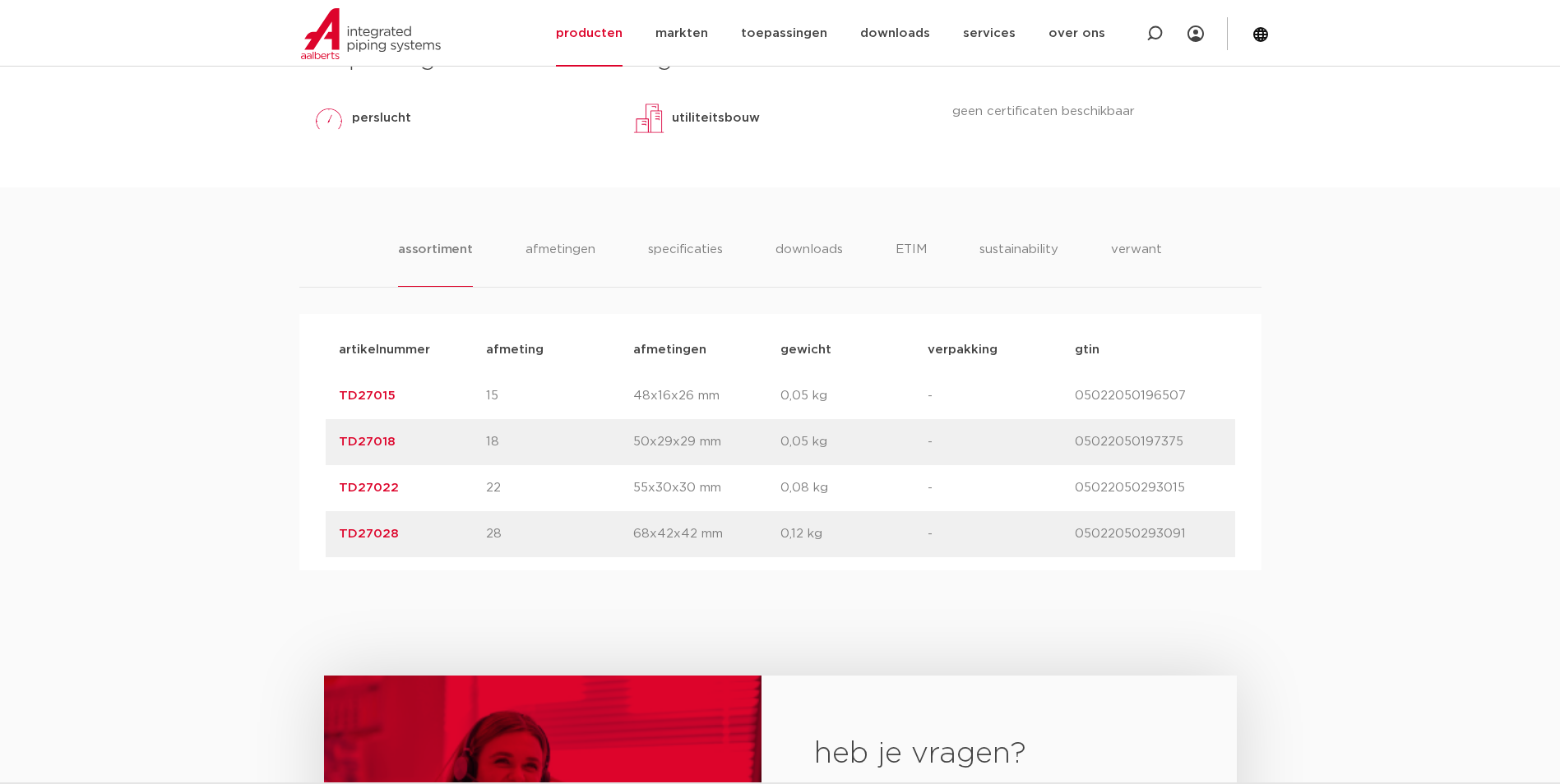
click at [390, 494] on link "TD27022" at bounding box center [369, 487] width 60 height 13
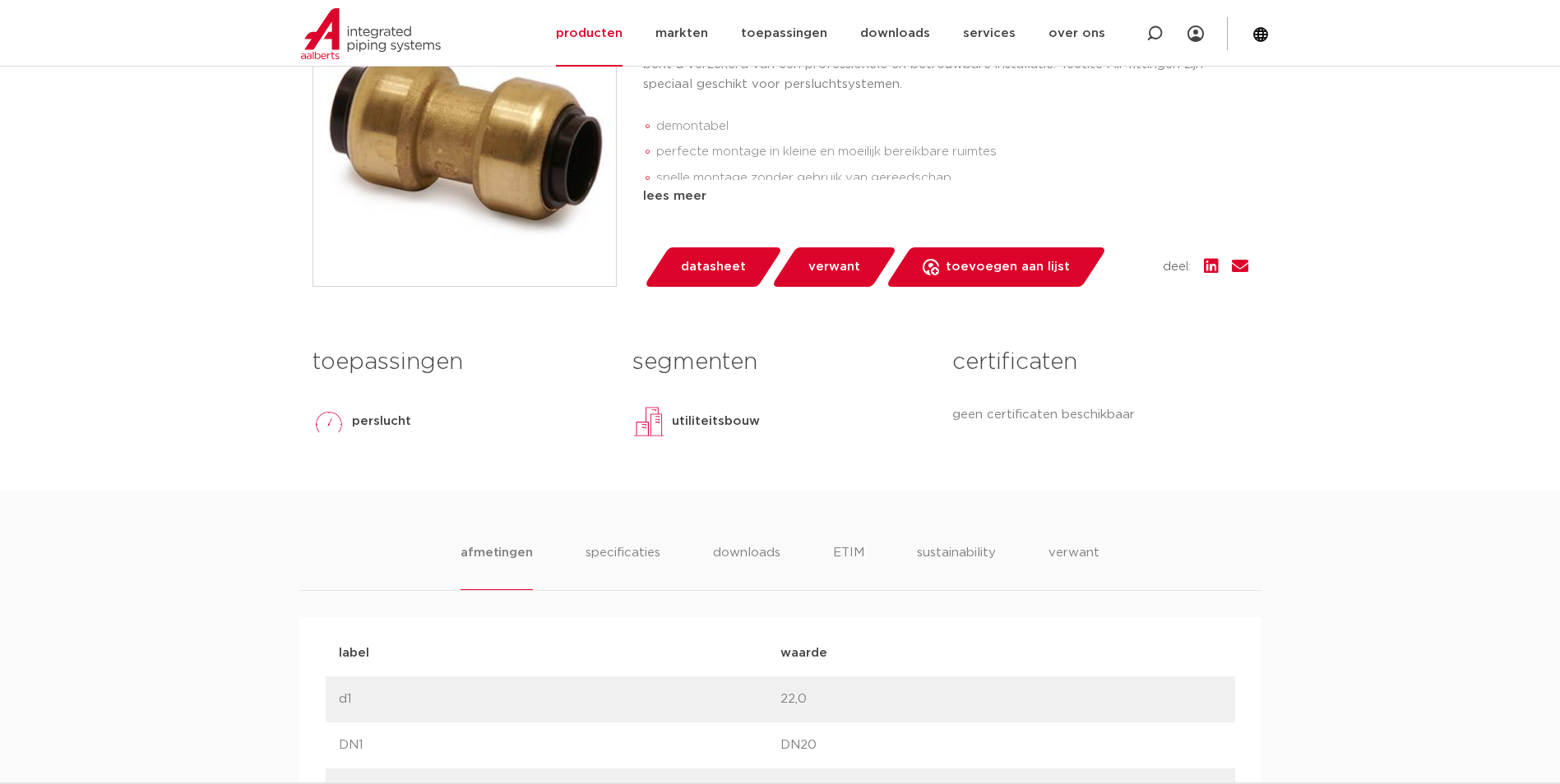
scroll to position [740, 0]
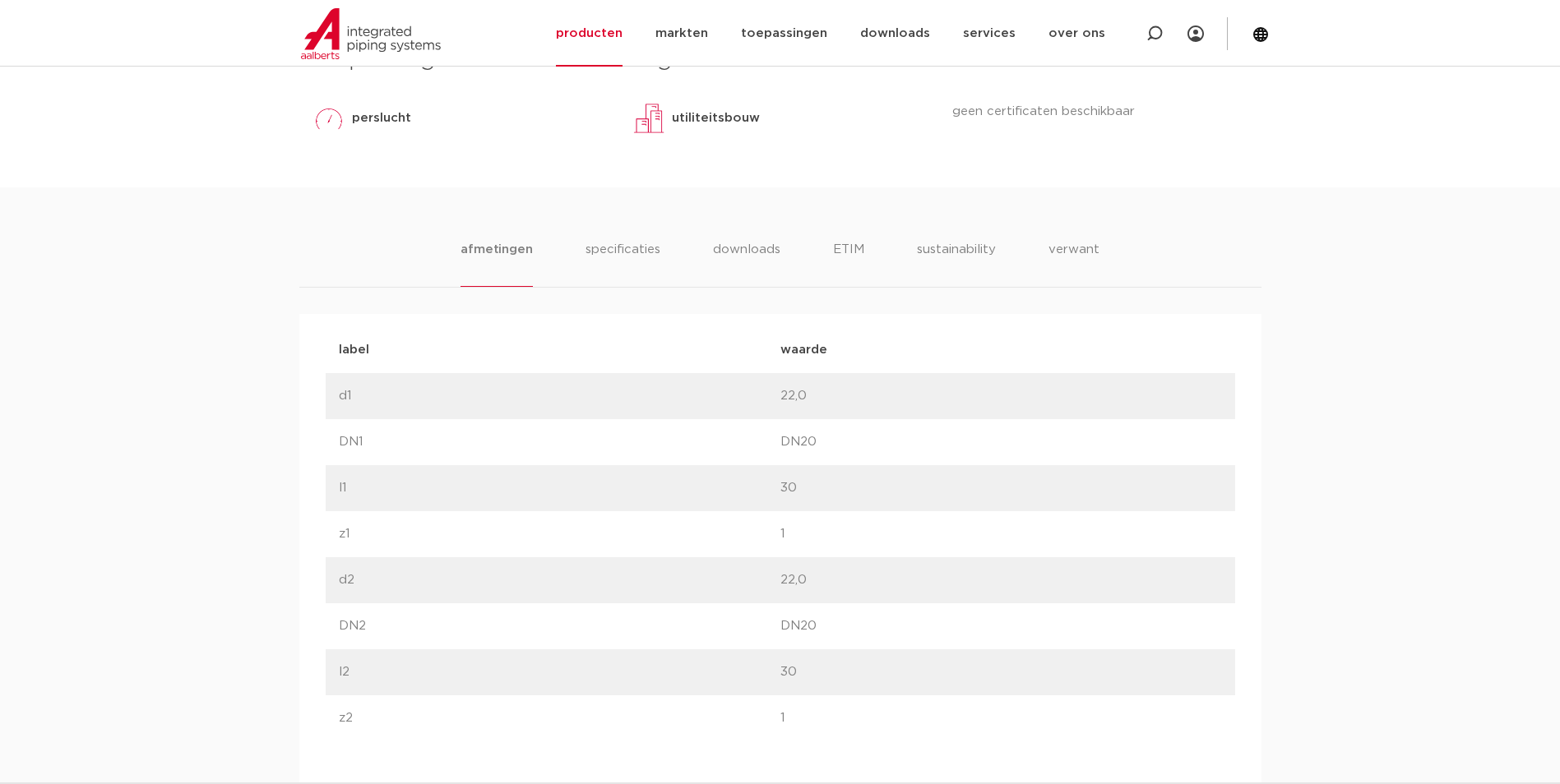
click at [660, 258] on ul "afmetingen specificaties downloads ETIM sustainability verwant" at bounding box center [780, 264] width 638 height 47
click at [643, 246] on li "specificaties" at bounding box center [622, 264] width 79 height 47
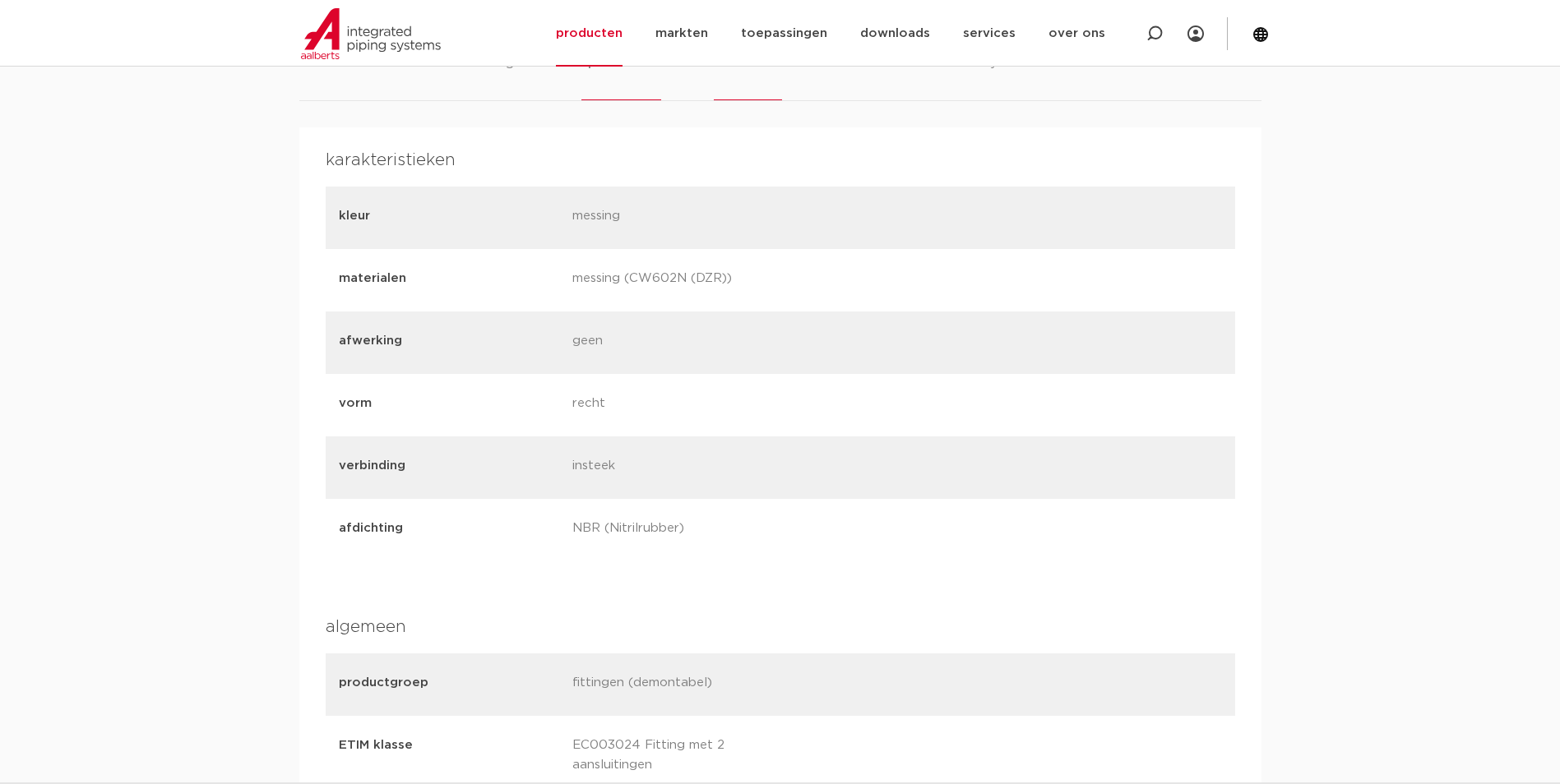
scroll to position [658, 0]
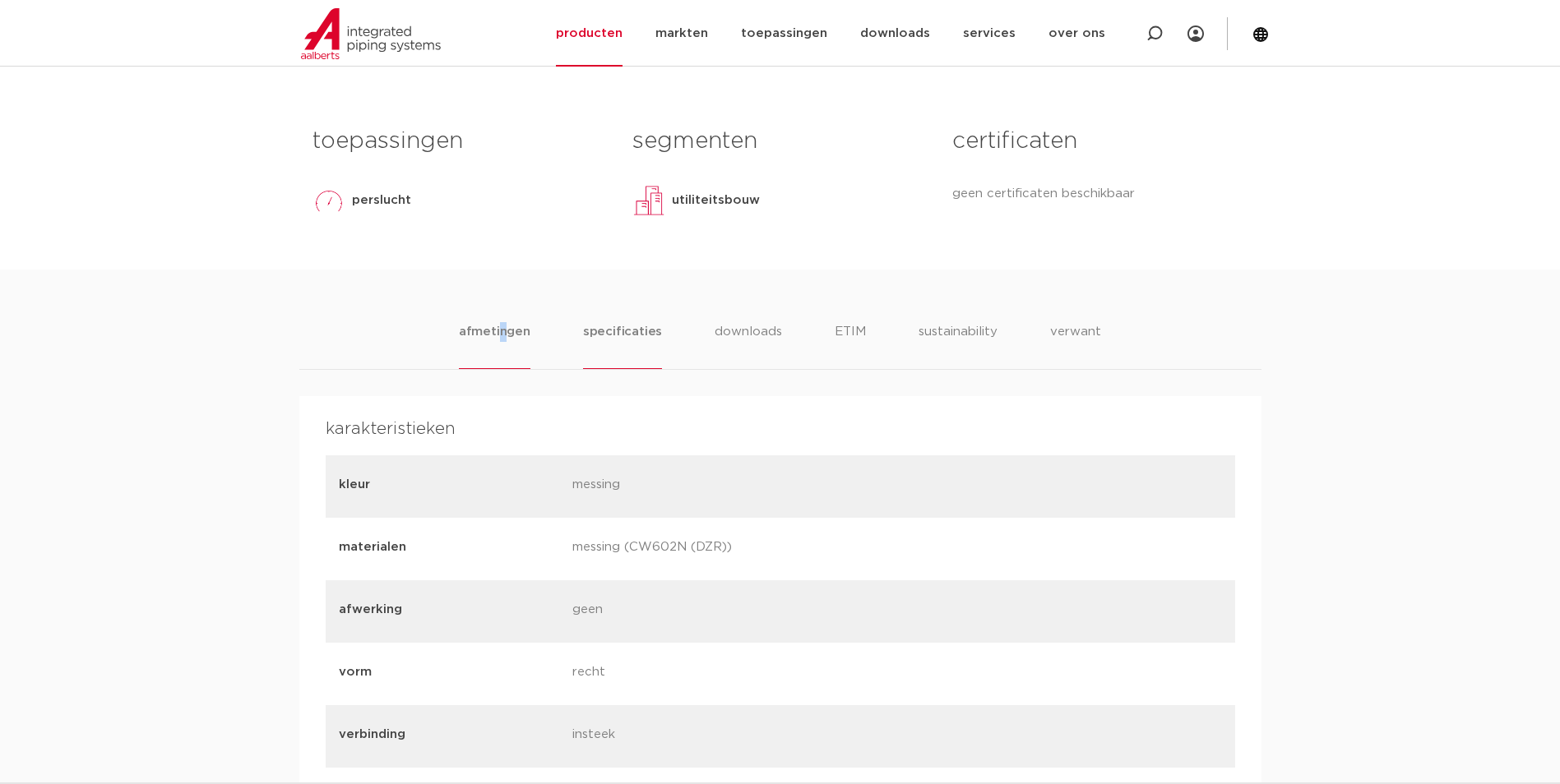
click at [503, 343] on li "afmetingen" at bounding box center [494, 346] width 71 height 47
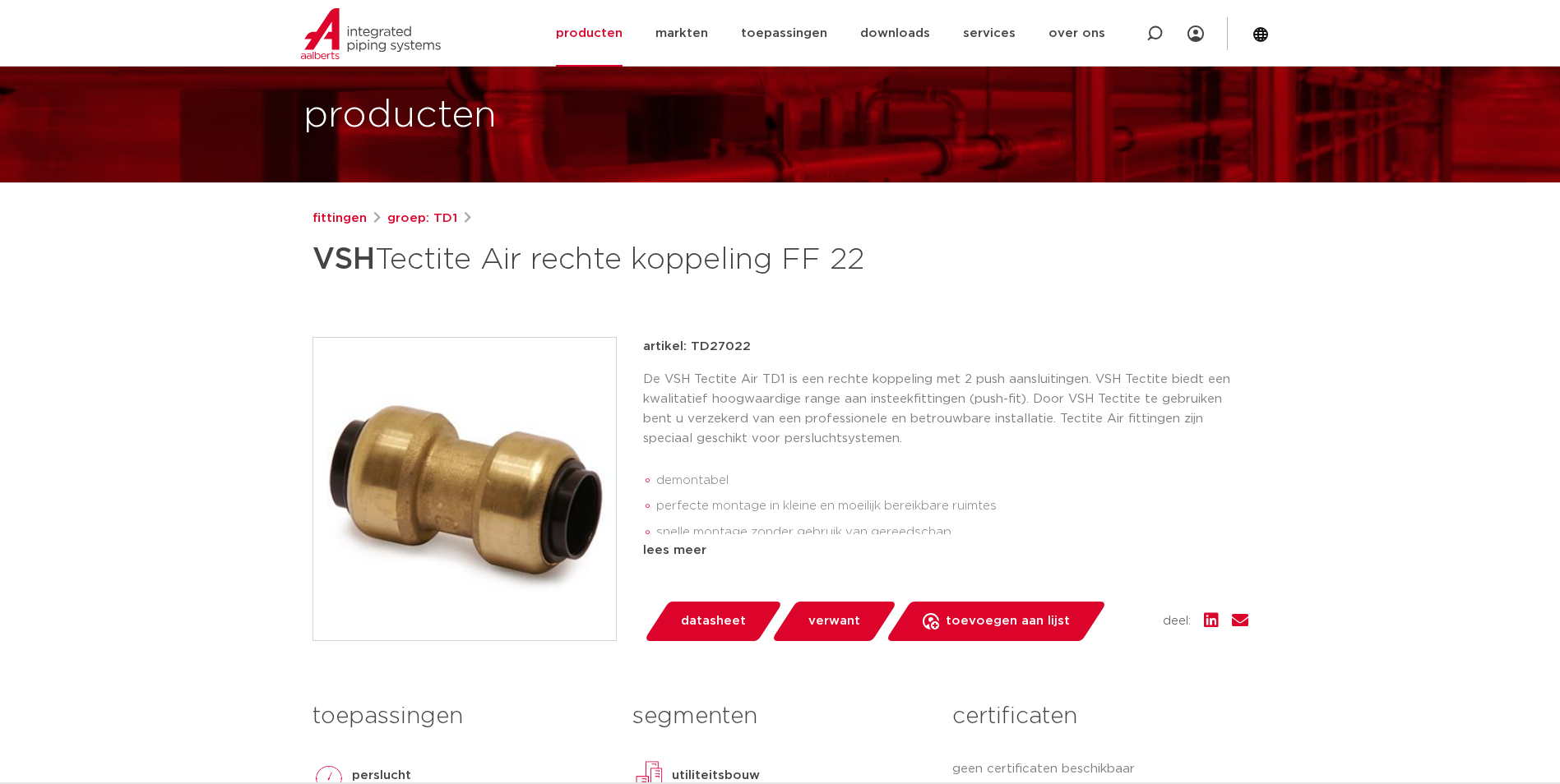
scroll to position [740, 0]
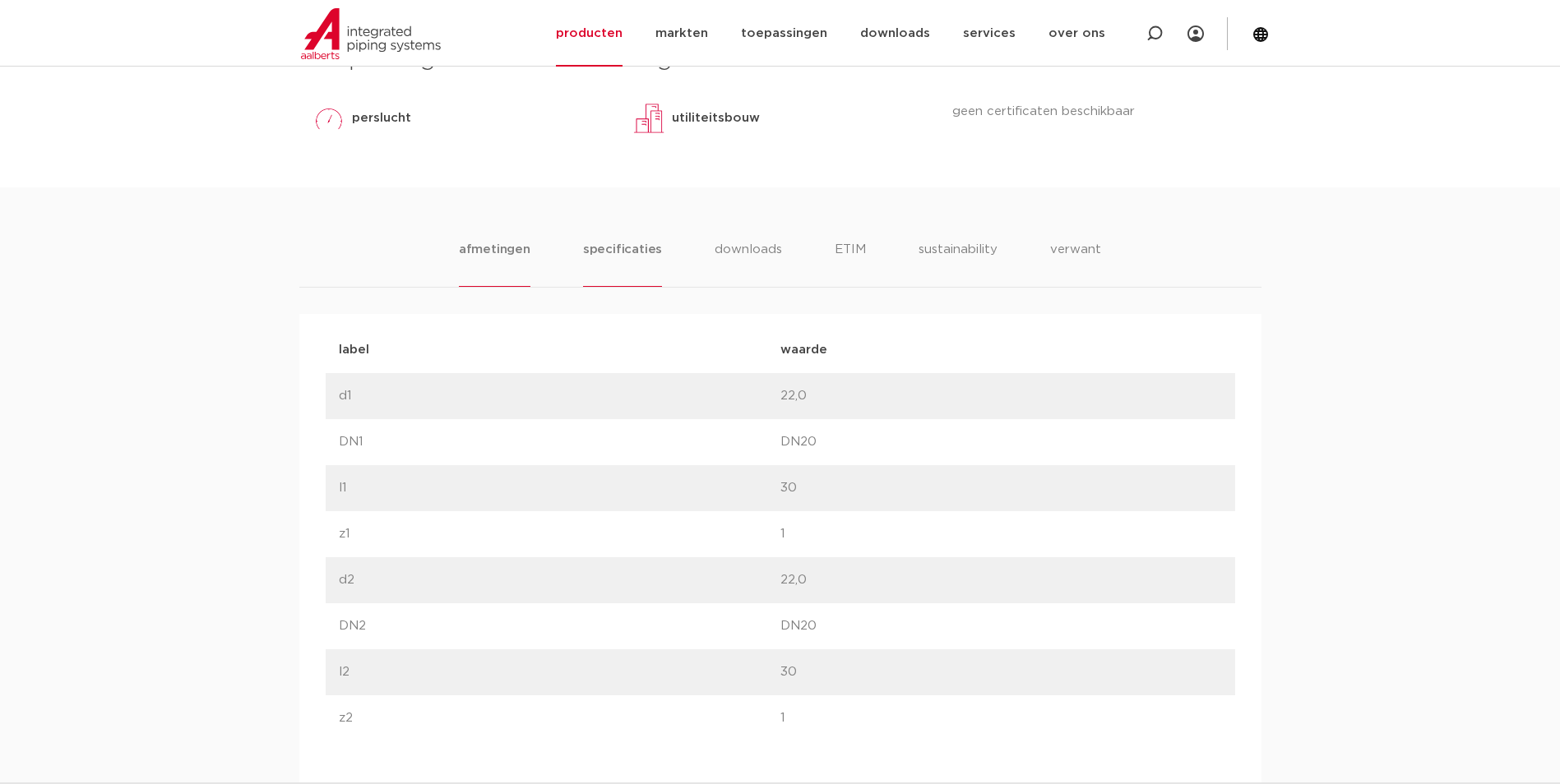
click at [647, 257] on li "specificaties" at bounding box center [622, 264] width 79 height 47
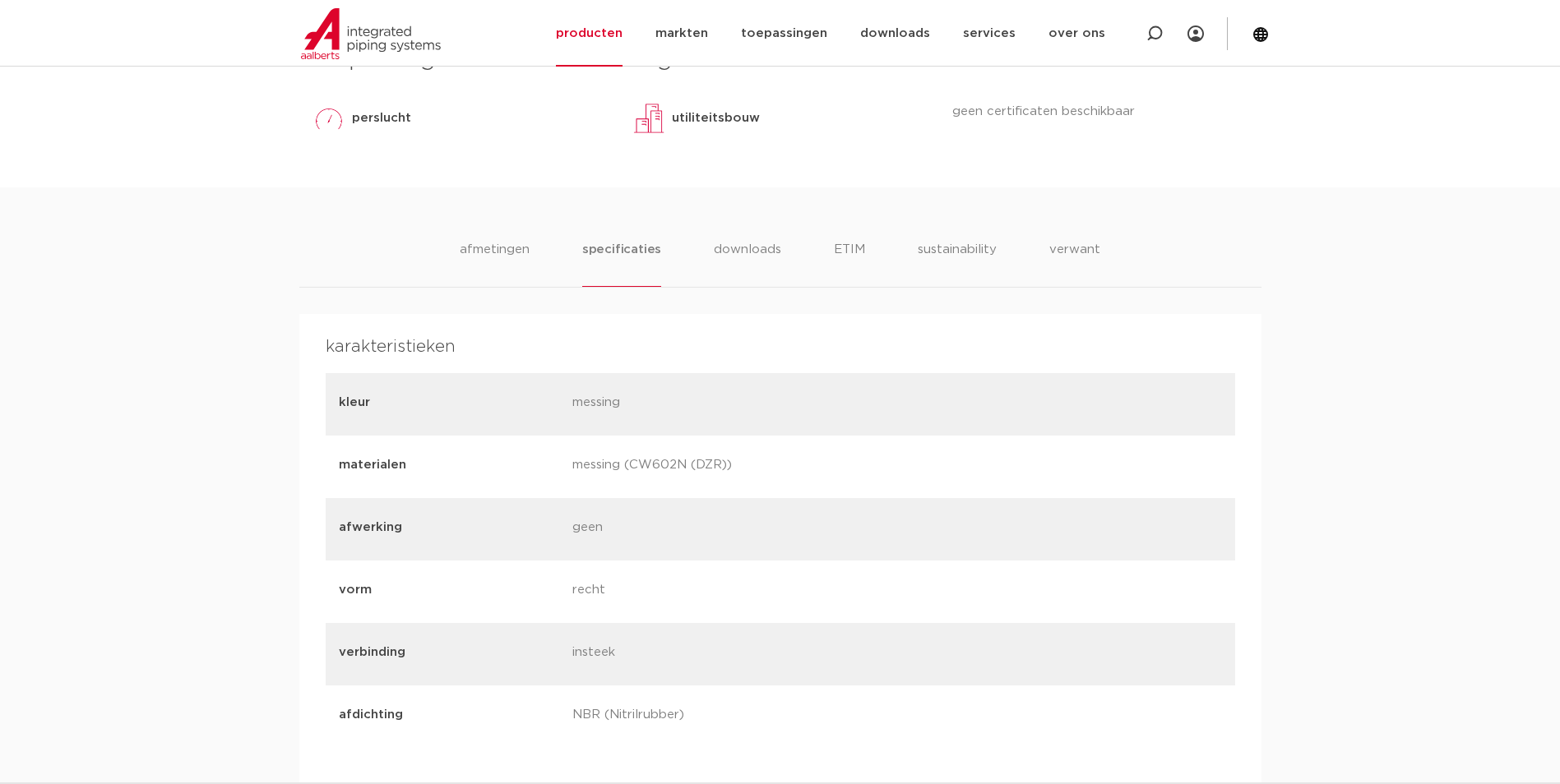
drag, startPoint x: 634, startPoint y: 462, endPoint x: 684, endPoint y: 467, distance: 50.2
click at [684, 467] on p "messing (CW602N (DZR))" at bounding box center [683, 467] width 221 height 23
copy p "CW602N"
